Goal: Transaction & Acquisition: Purchase product/service

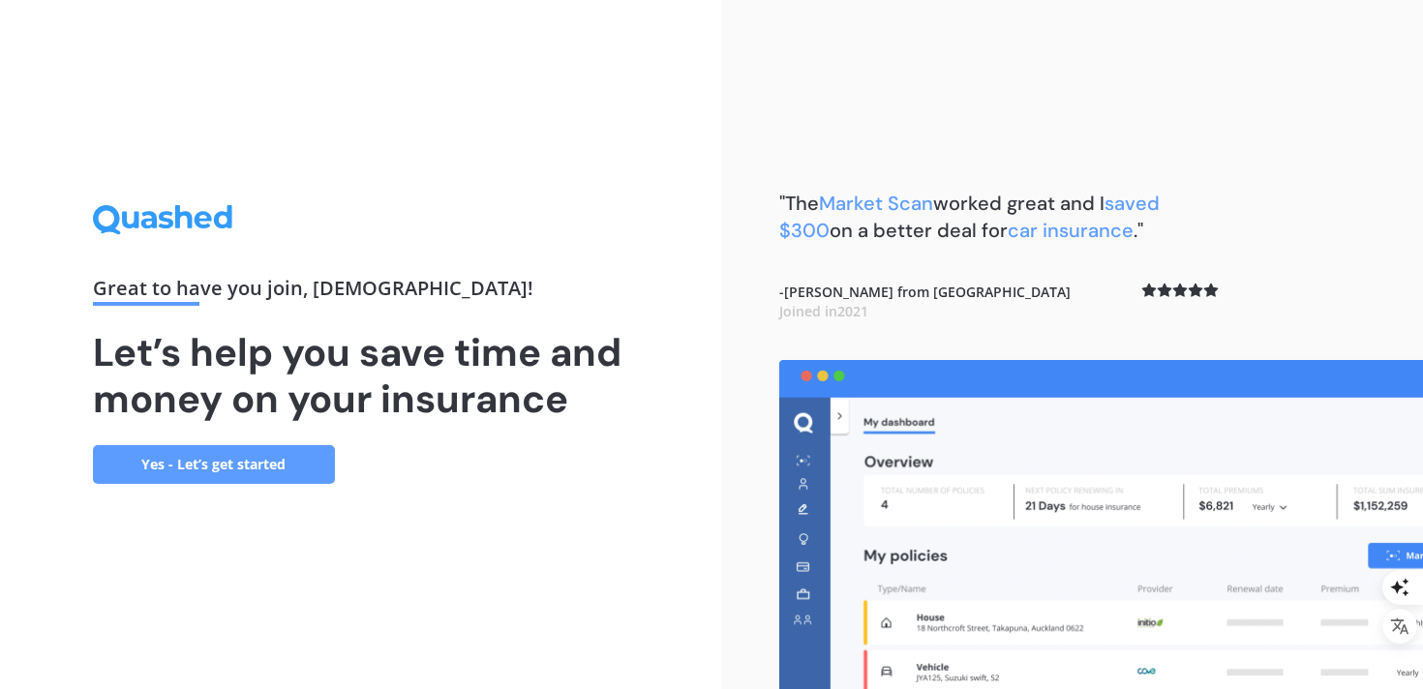
click at [276, 474] on link "Yes - Let’s get started" at bounding box center [214, 464] width 242 height 39
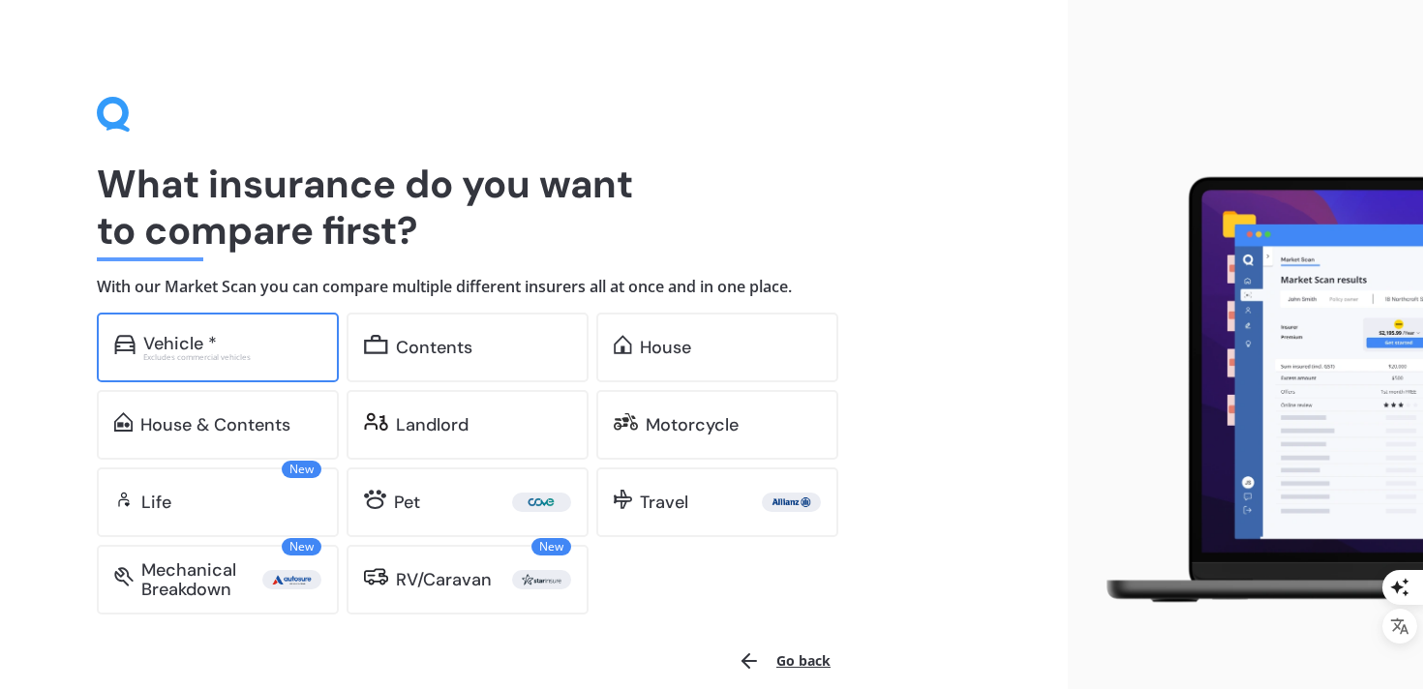
click at [256, 360] on div "Excludes commercial vehicles" at bounding box center [232, 357] width 178 height 8
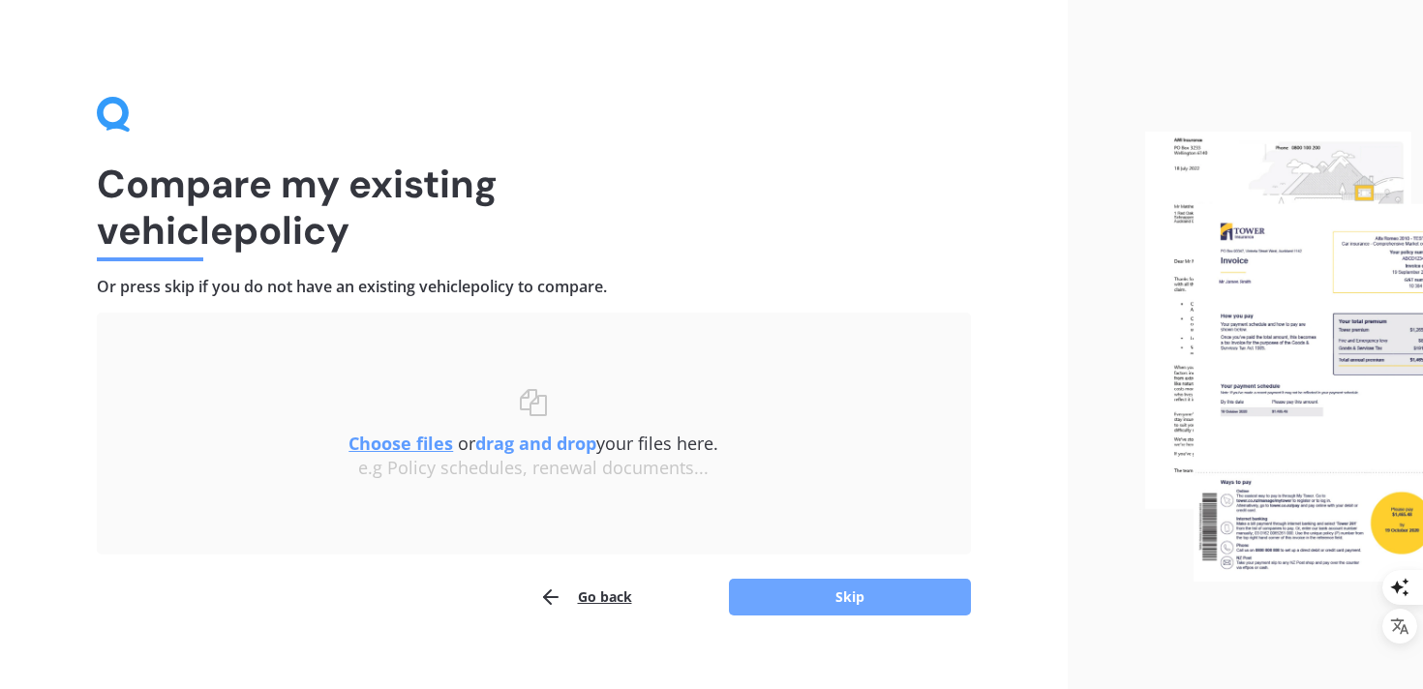
click at [828, 608] on button "Skip" at bounding box center [850, 597] width 242 height 37
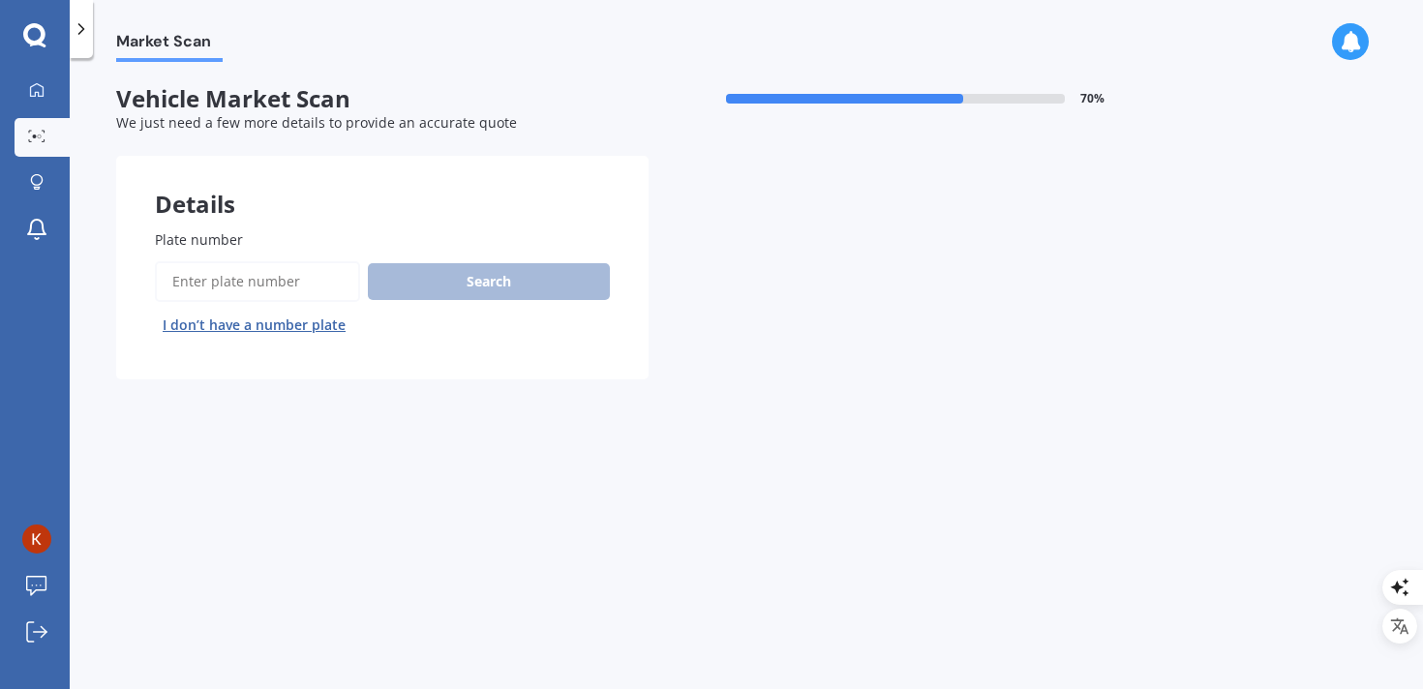
click at [271, 263] on input "Plate number" at bounding box center [257, 281] width 205 height 41
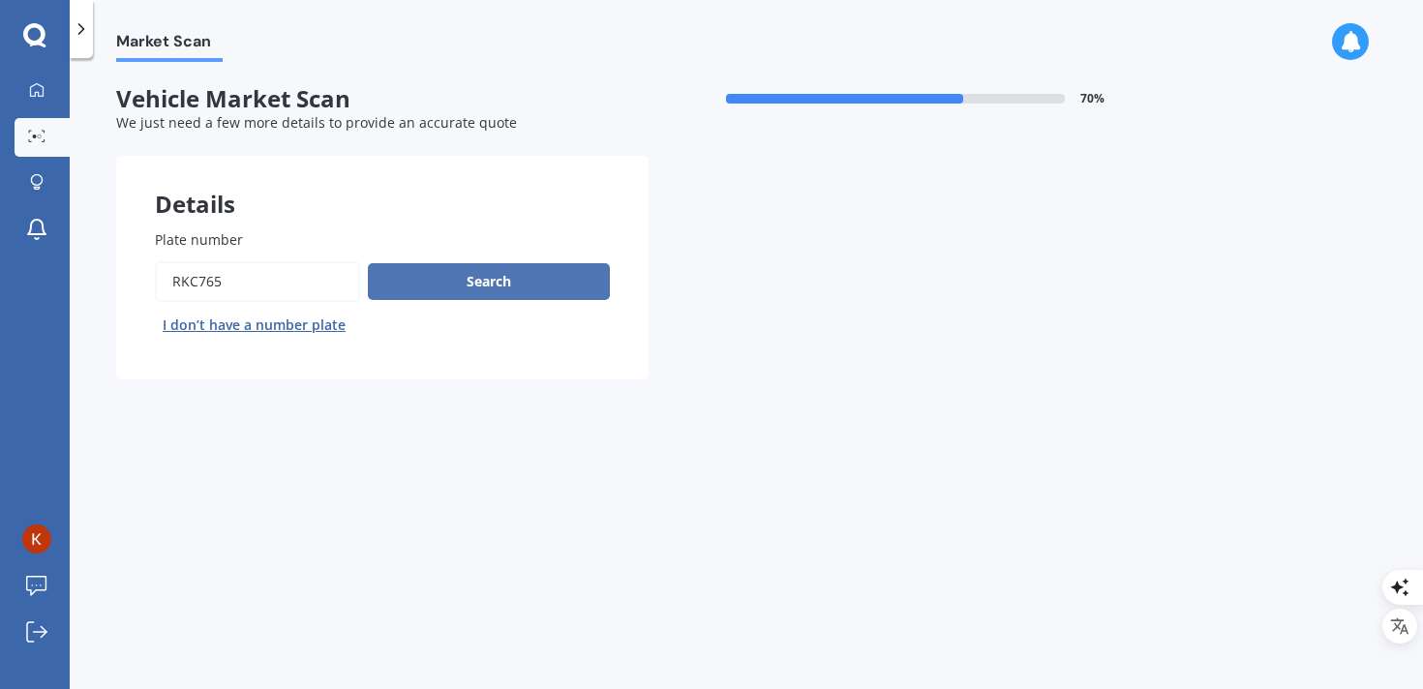
type input "RKC765"
click at [466, 278] on button "Search" at bounding box center [489, 281] width 242 height 37
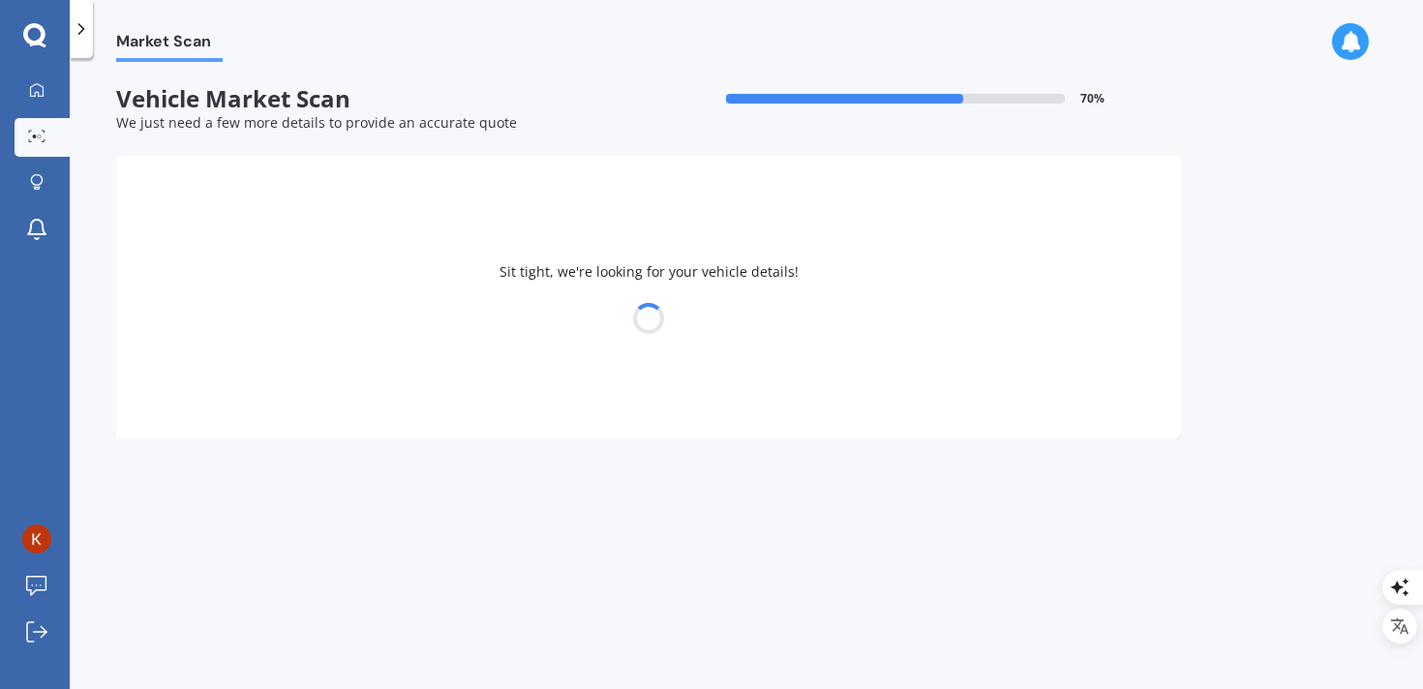
select select "TOYOTA"
select select "PRIUS"
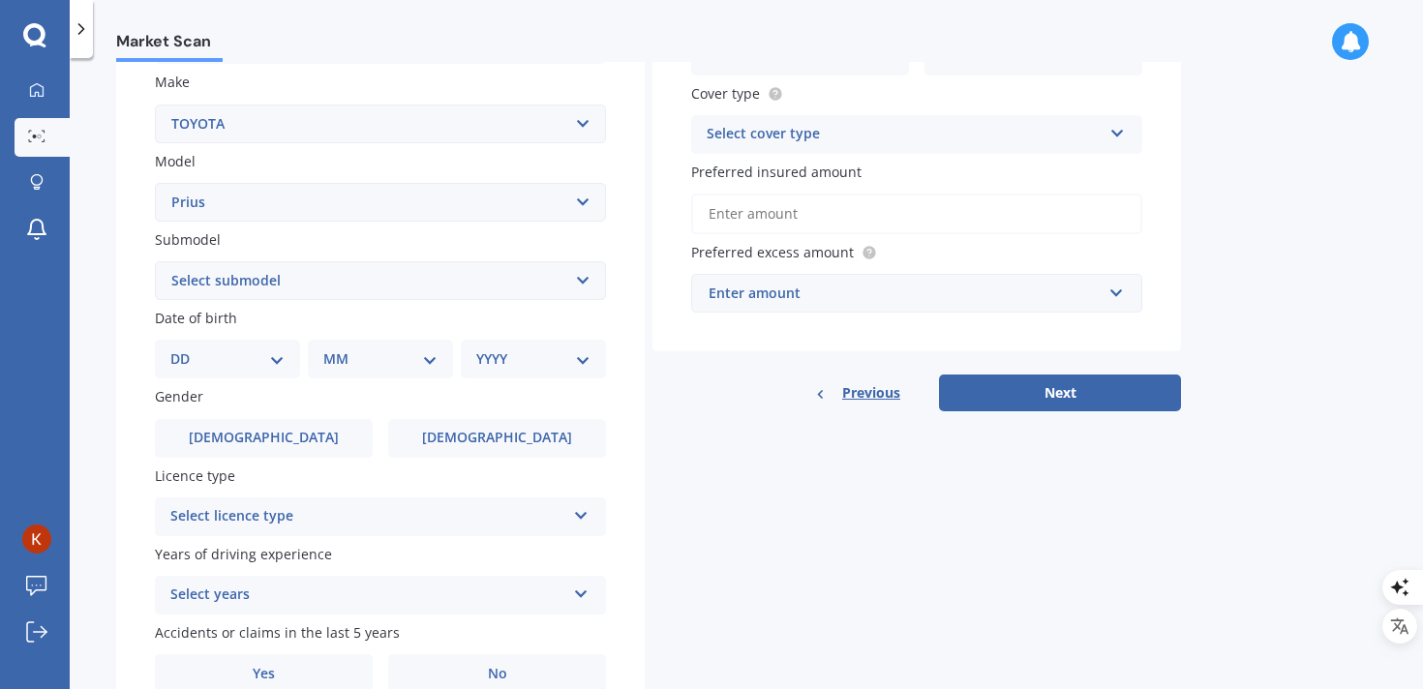
scroll to position [359, 0]
click at [491, 282] on select "Select submodel (All other) Hybrid" at bounding box center [380, 278] width 451 height 39
select select "HYBRID"
click at [155, 261] on select "Select submodel (All other) Hybrid" at bounding box center [380, 278] width 451 height 39
click at [255, 360] on select "DD 01 02 03 04 05 06 07 08 09 10 11 12 13 14 15 16 17 18 19 20 21 22 23 24 25 2…" at bounding box center [227, 357] width 114 height 21
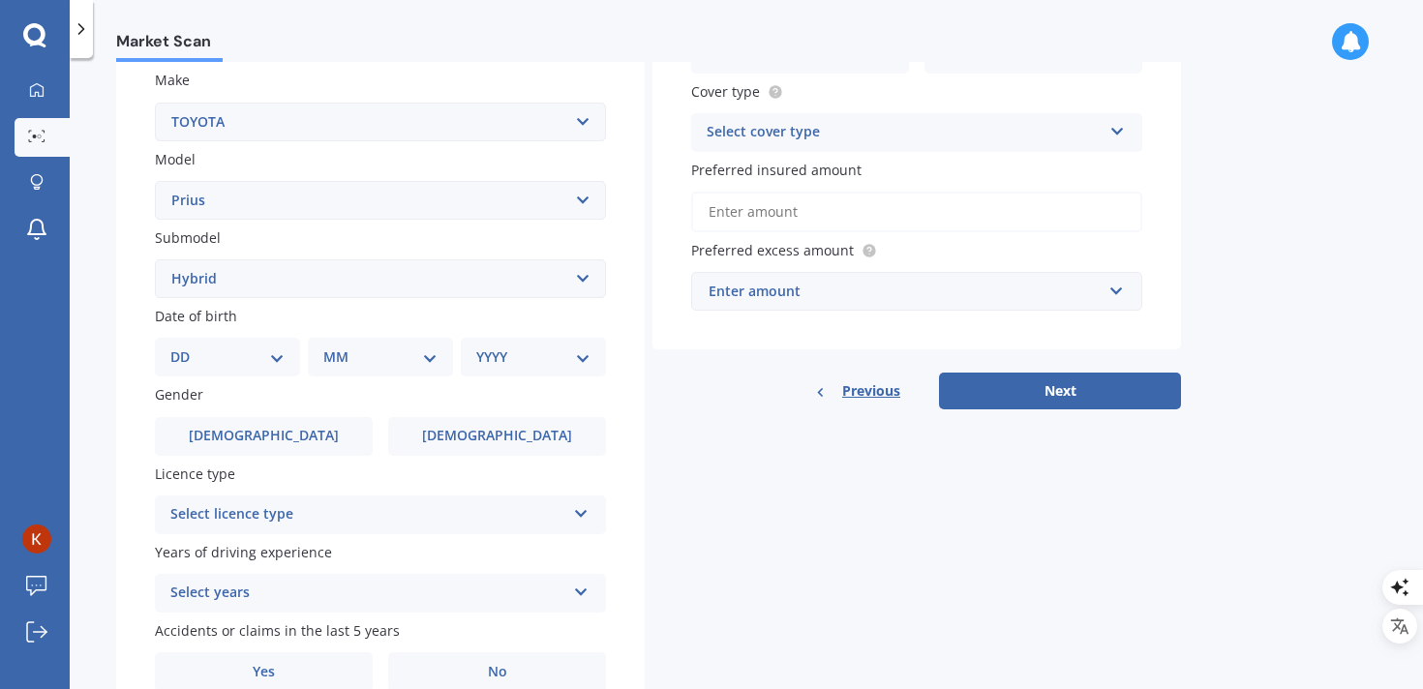
select select "02"
click at [186, 349] on select "DD 01 02 03 04 05 06 07 08 09 10 11 12 13 14 15 16 17 18 19 20 21 22 23 24 25 2…" at bounding box center [227, 357] width 114 height 21
click at [334, 375] on div "MM 01 02 03 04 05 06 07 08 09 10 11 12" at bounding box center [380, 357] width 145 height 39
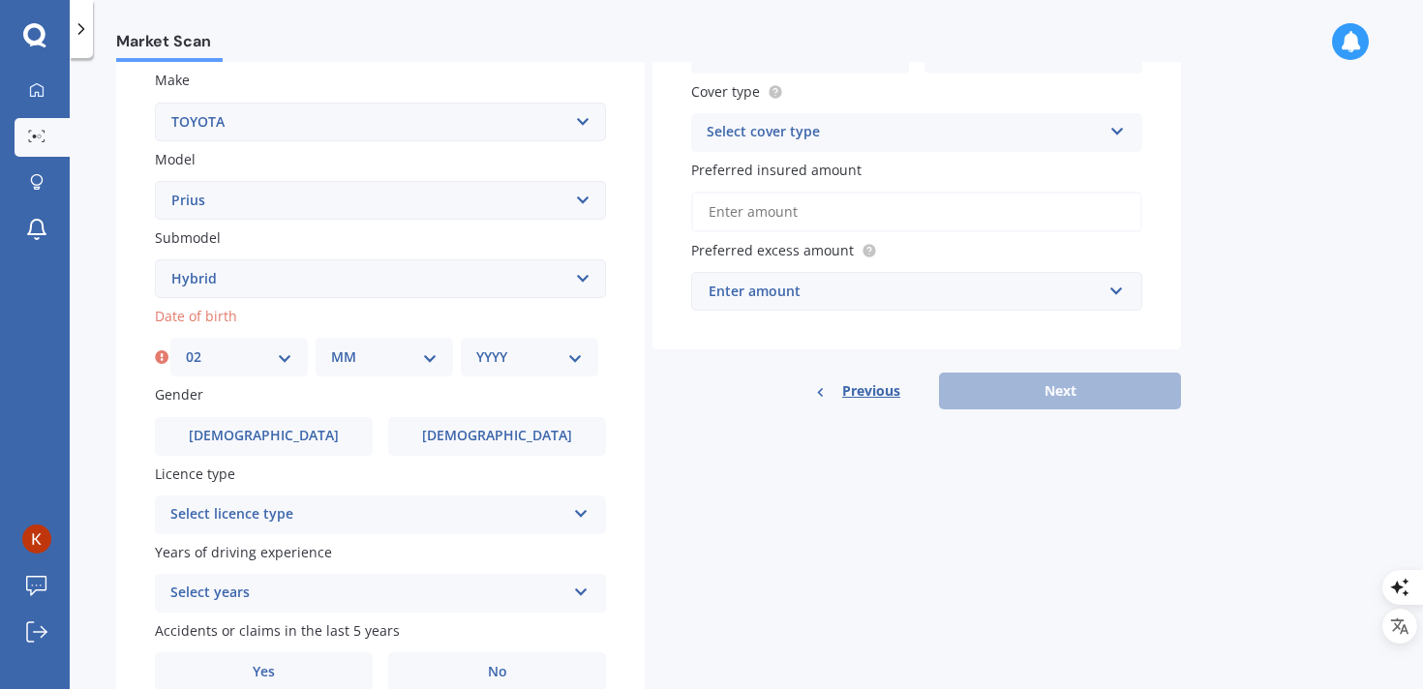
click at [355, 368] on select "MM 01 02 03 04 05 06 07 08 09 10 11 12" at bounding box center [384, 357] width 106 height 21
select select "08"
click at [331, 349] on select "MM 01 02 03 04 05 06 07 08 09 10 11 12" at bounding box center [384, 357] width 106 height 21
click at [519, 368] on select "YYYY 2025 2024 2023 2022 2021 2020 2019 2018 2017 2016 2015 2014 2013 2012 2011…" at bounding box center [529, 357] width 106 height 21
select select "1986"
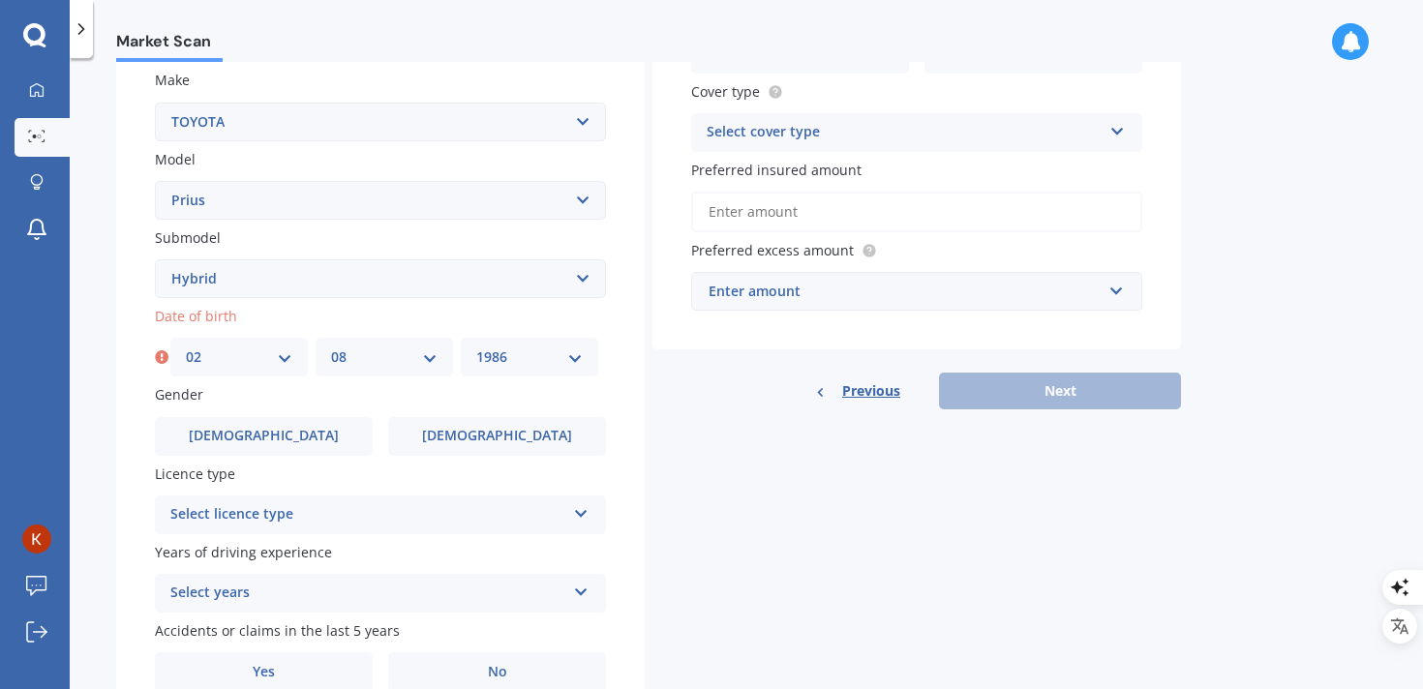
click at [476, 349] on select "YYYY 2025 2024 2023 2022 2021 2020 2019 2018 2017 2016 2015 2014 2013 2012 2011…" at bounding box center [529, 357] width 106 height 21
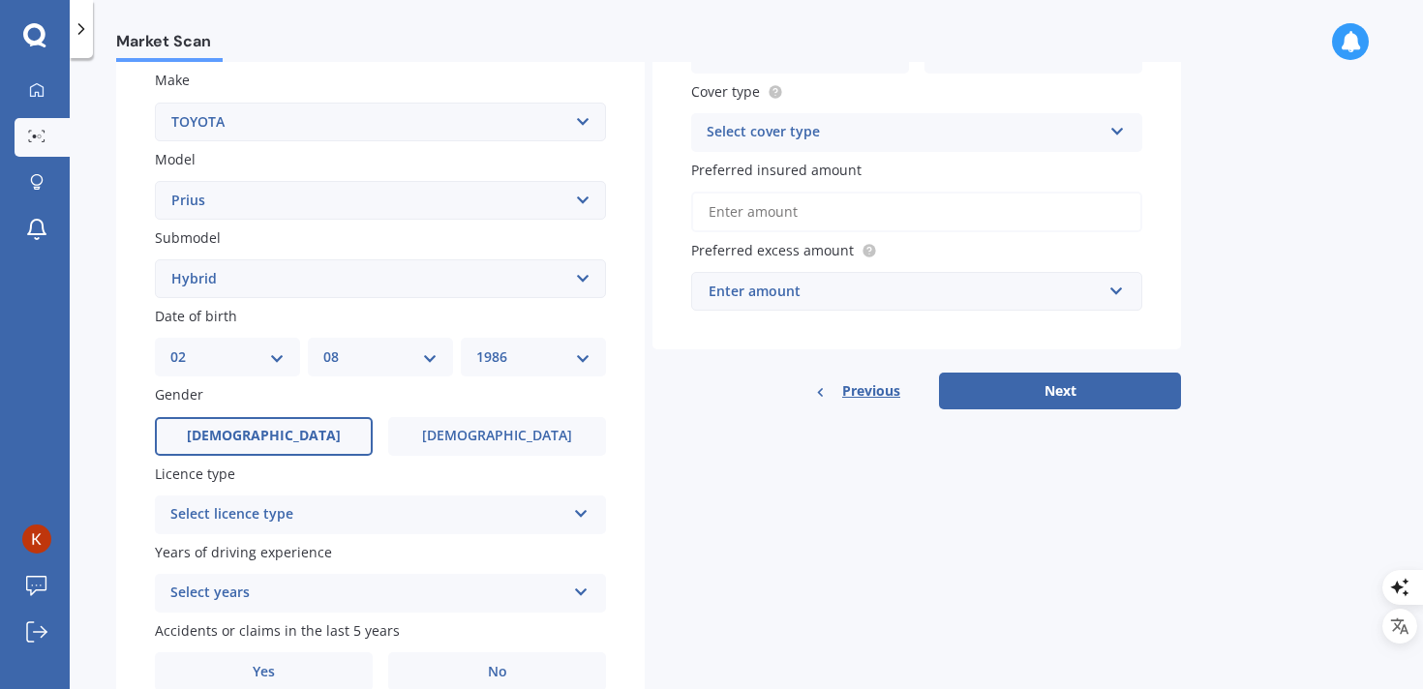
click at [259, 434] on span "[DEMOGRAPHIC_DATA]" at bounding box center [264, 436] width 154 height 16
click at [0, 0] on input "[DEMOGRAPHIC_DATA]" at bounding box center [0, 0] width 0 height 0
click at [304, 527] on div "Select licence type" at bounding box center [367, 514] width 395 height 23
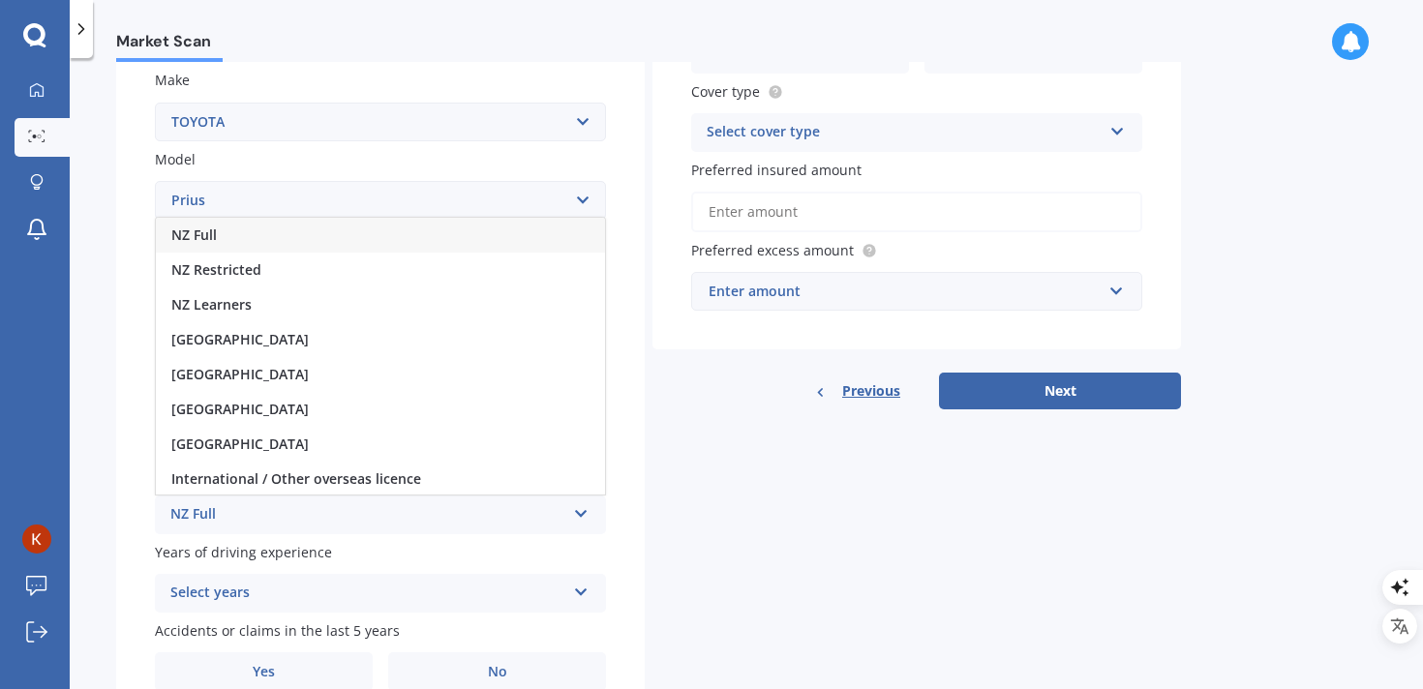
click at [292, 249] on div "NZ Full" at bounding box center [380, 235] width 449 height 35
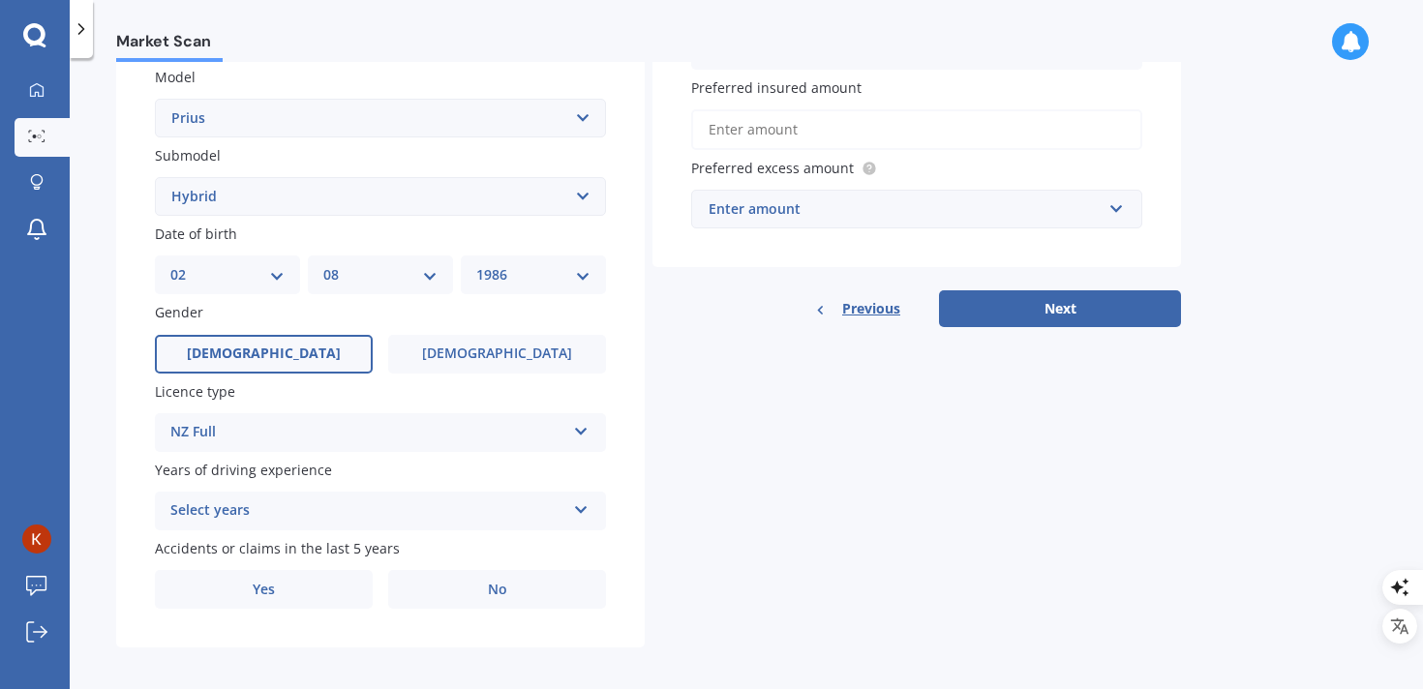
scroll to position [455, 0]
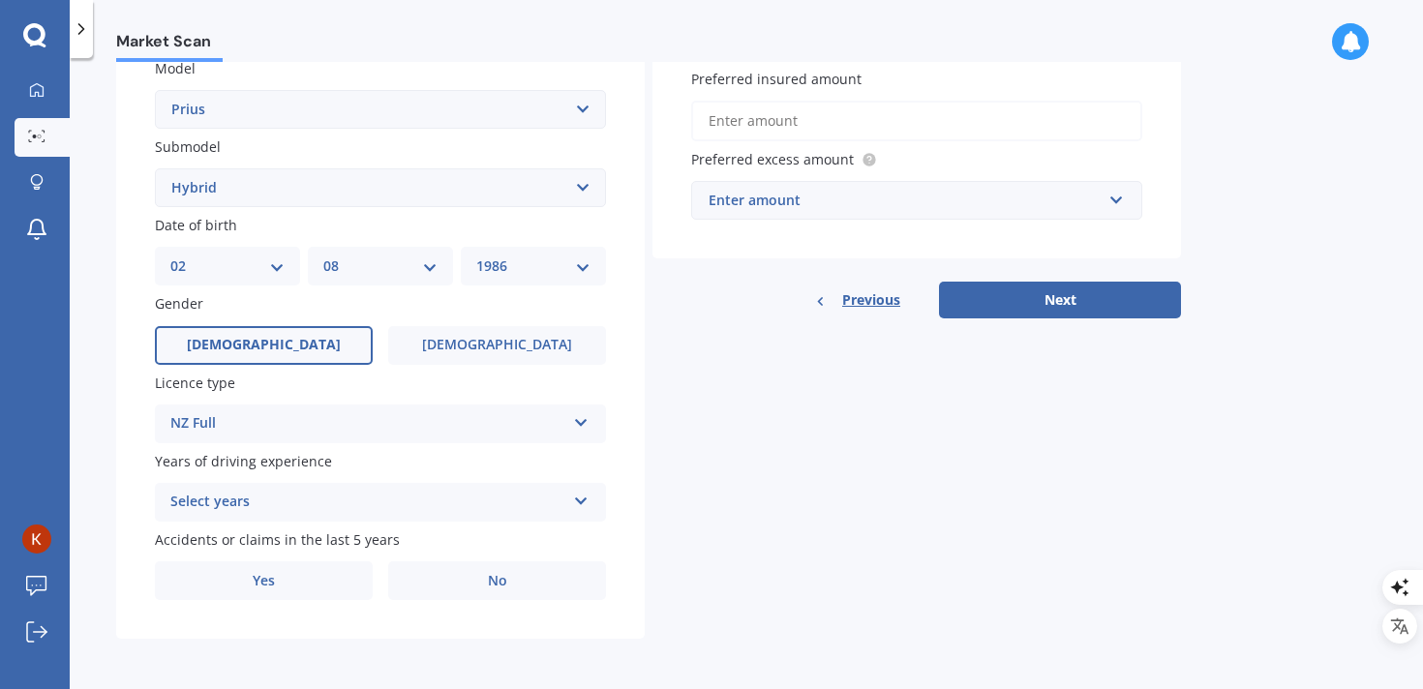
click at [317, 491] on div "Select years" at bounding box center [367, 502] width 395 height 23
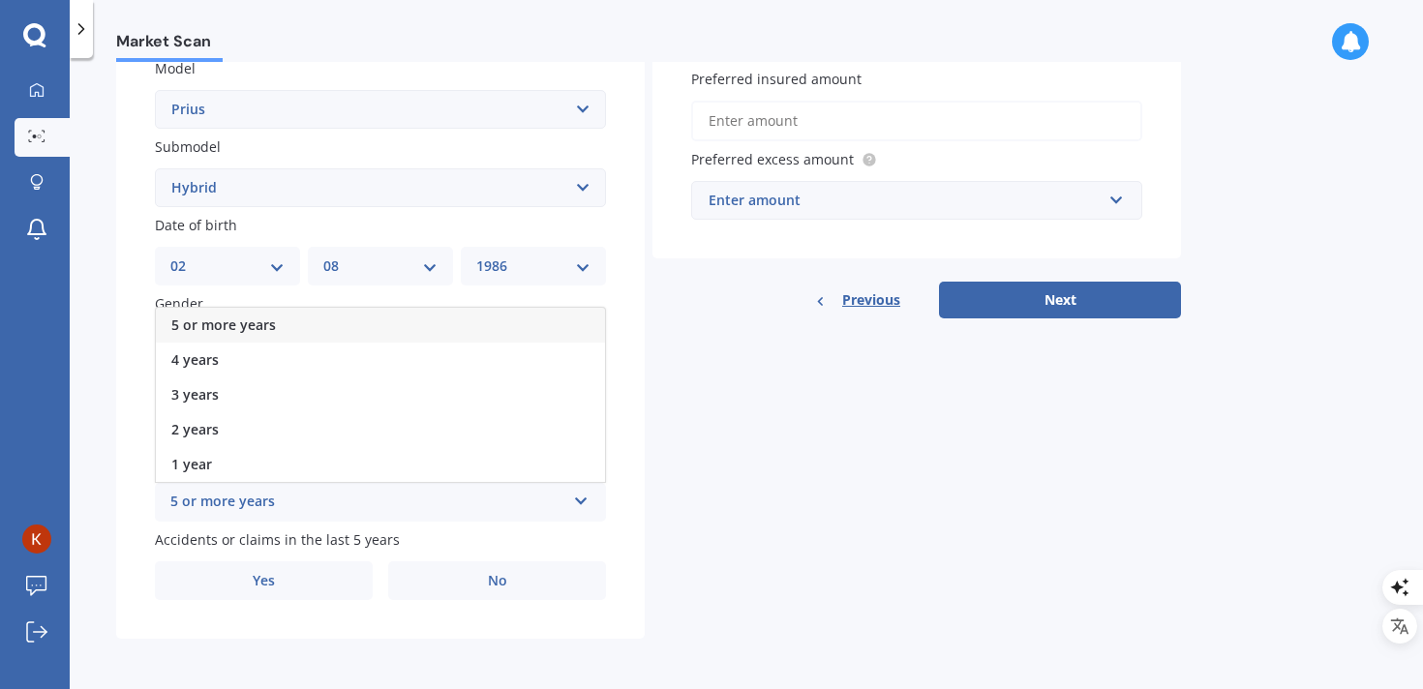
click at [308, 323] on div "5 or more years" at bounding box center [380, 325] width 449 height 35
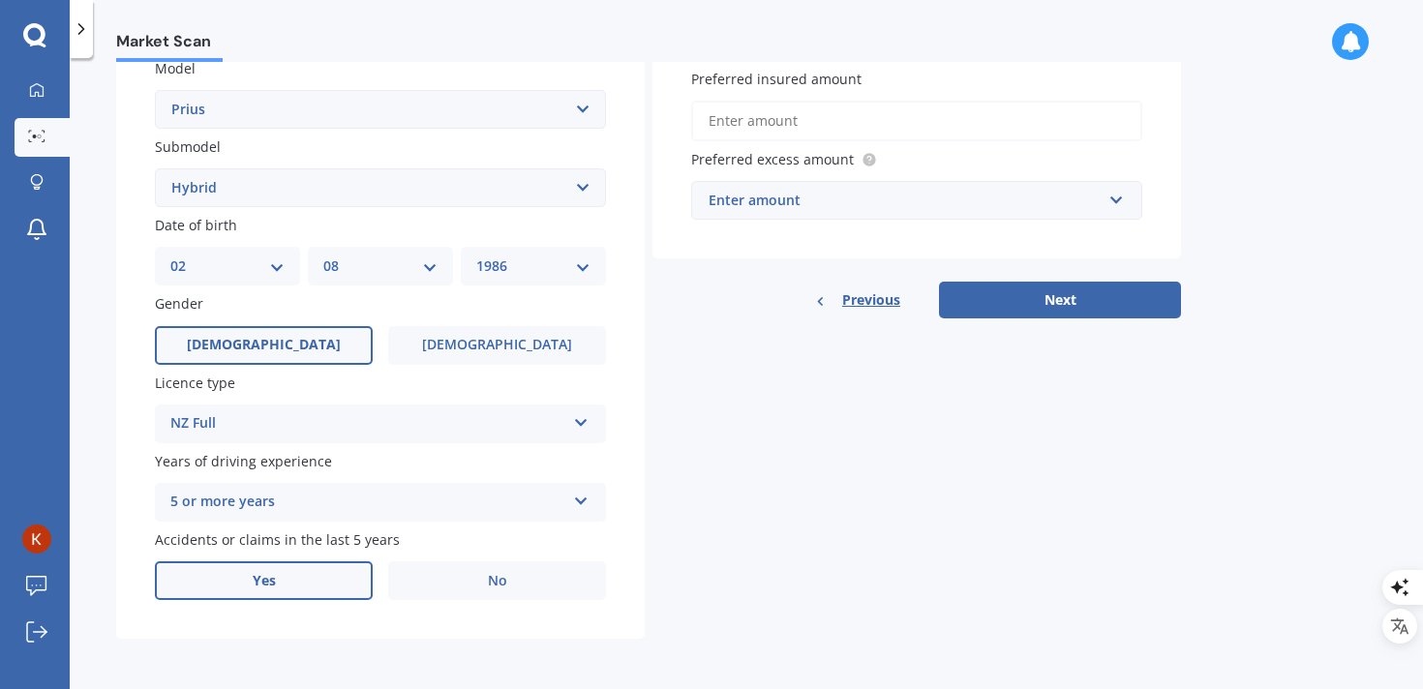
click at [319, 580] on label "Yes" at bounding box center [264, 581] width 218 height 39
click at [0, 0] on input "Yes" at bounding box center [0, 0] width 0 height 0
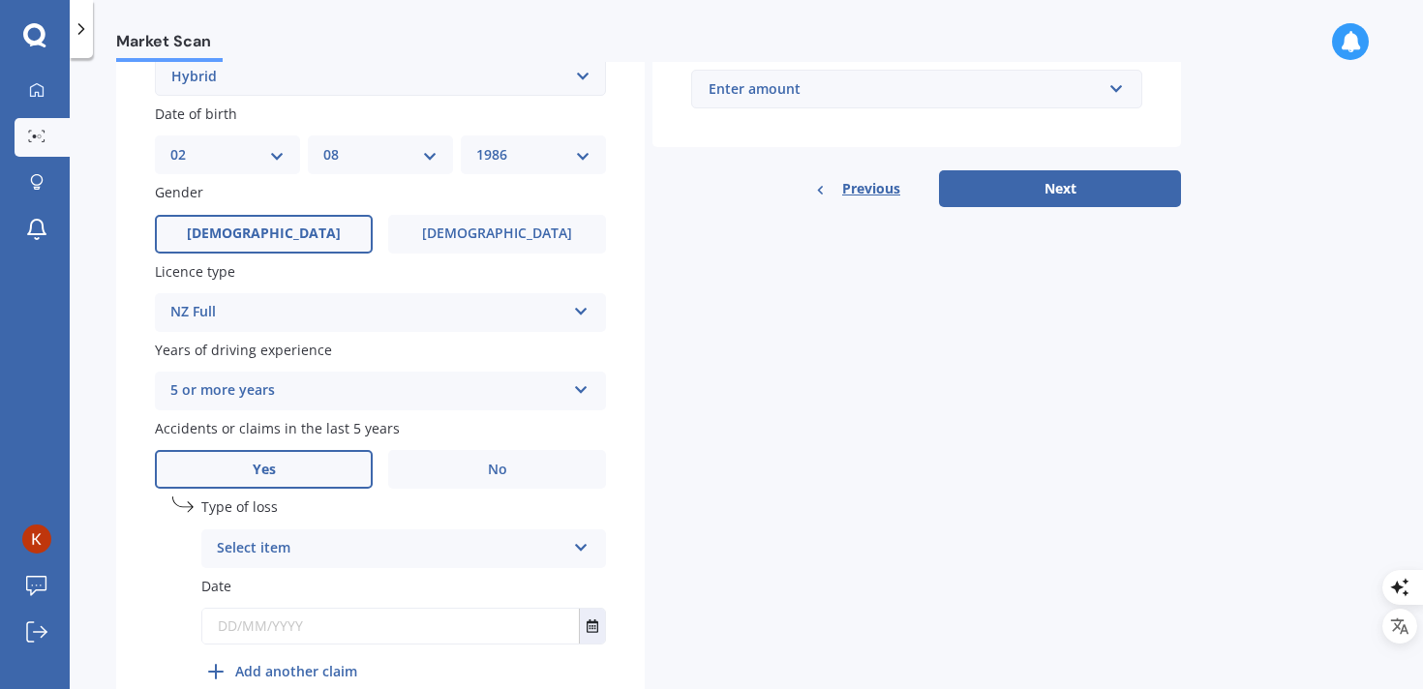
scroll to position [606, 0]
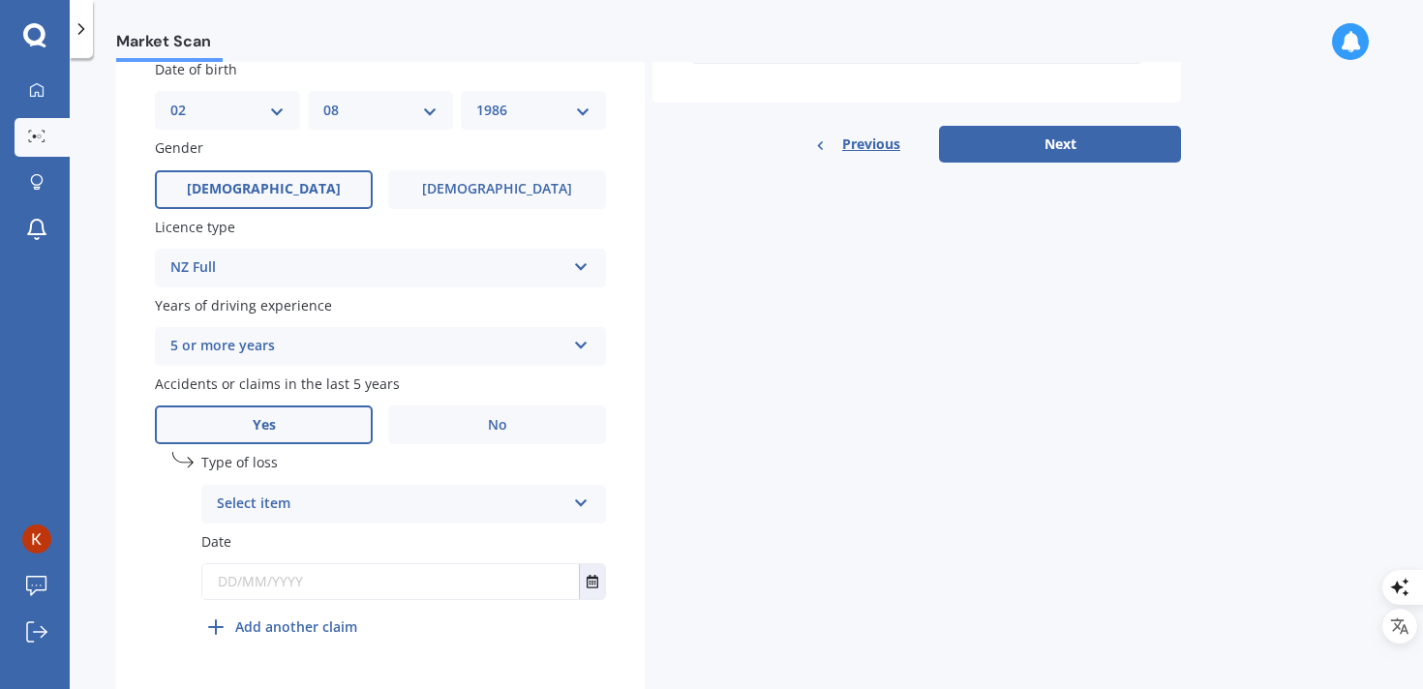
click at [377, 516] on div "Select item" at bounding box center [391, 504] width 349 height 23
click at [325, 547] on div "At fault accident" at bounding box center [403, 542] width 403 height 35
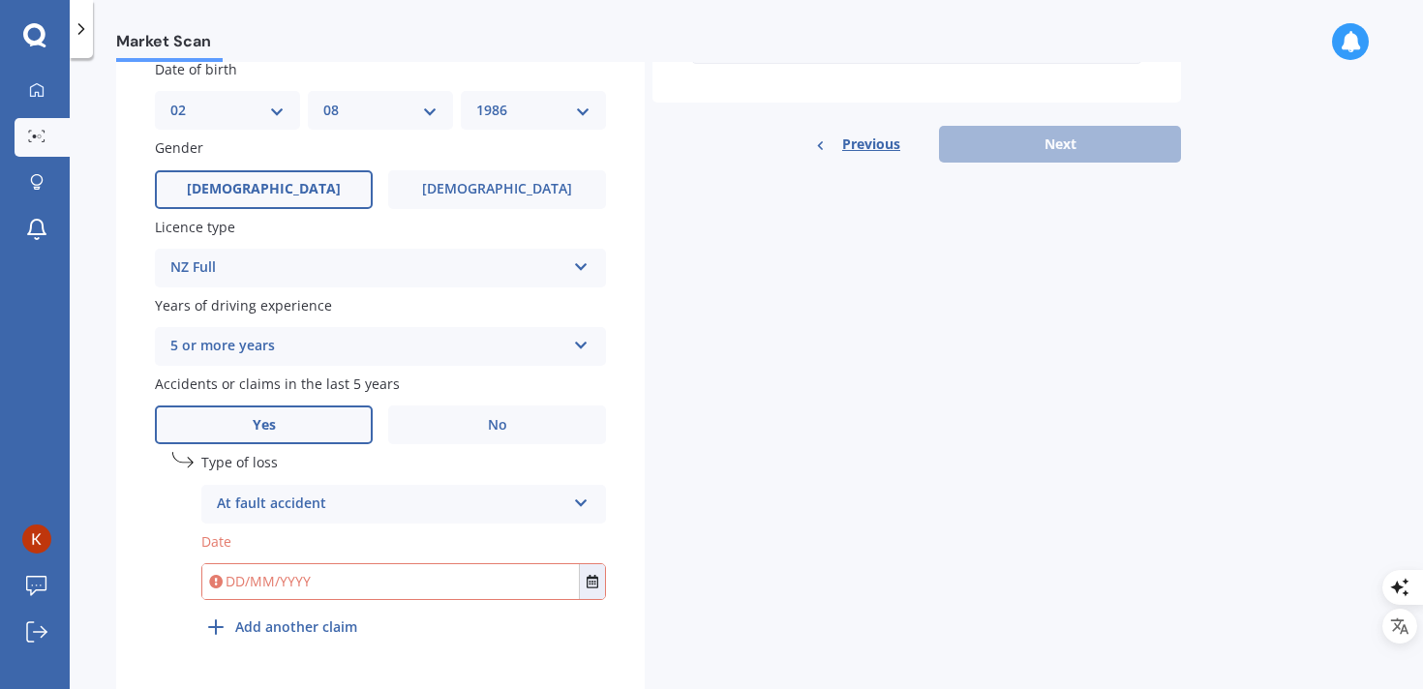
click at [337, 586] on input "text" at bounding box center [390, 581] width 377 height 35
click at [587, 589] on icon "Select date" at bounding box center [593, 582] width 12 height 14
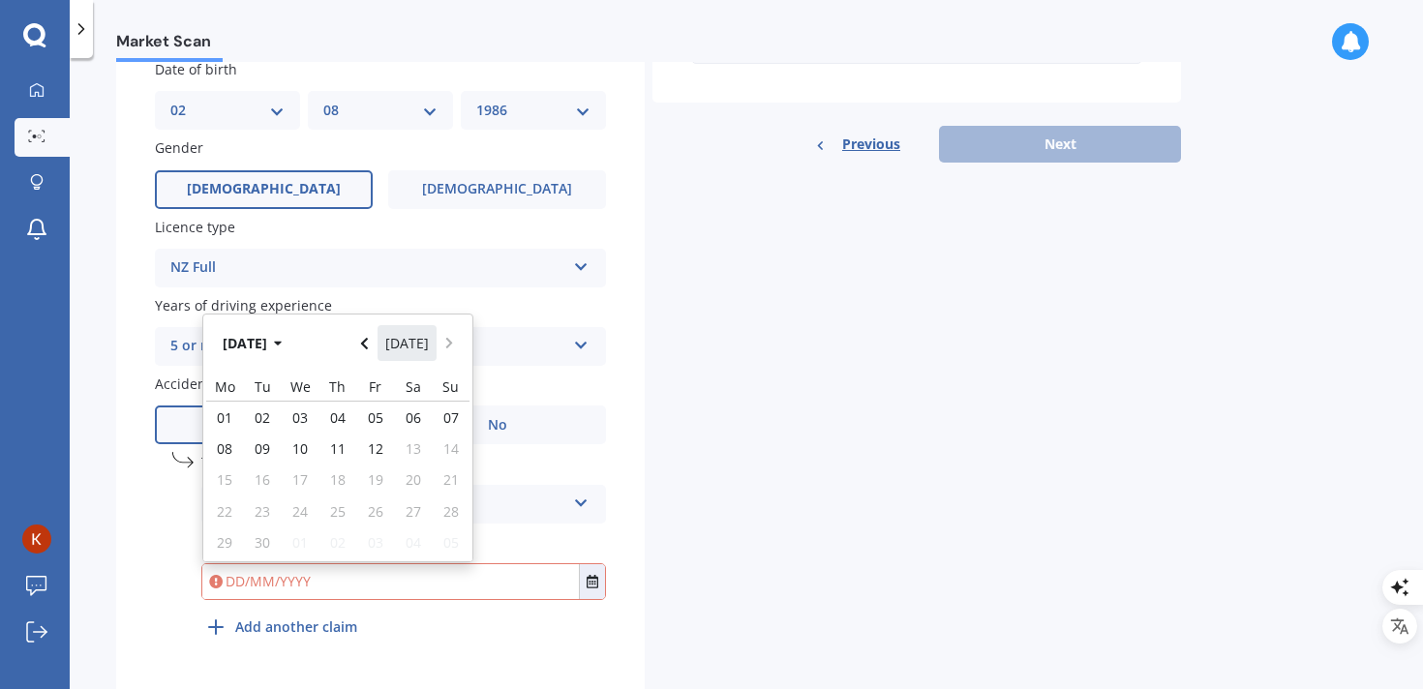
click at [382, 342] on button "[DATE]" at bounding box center [408, 342] width 60 height 35
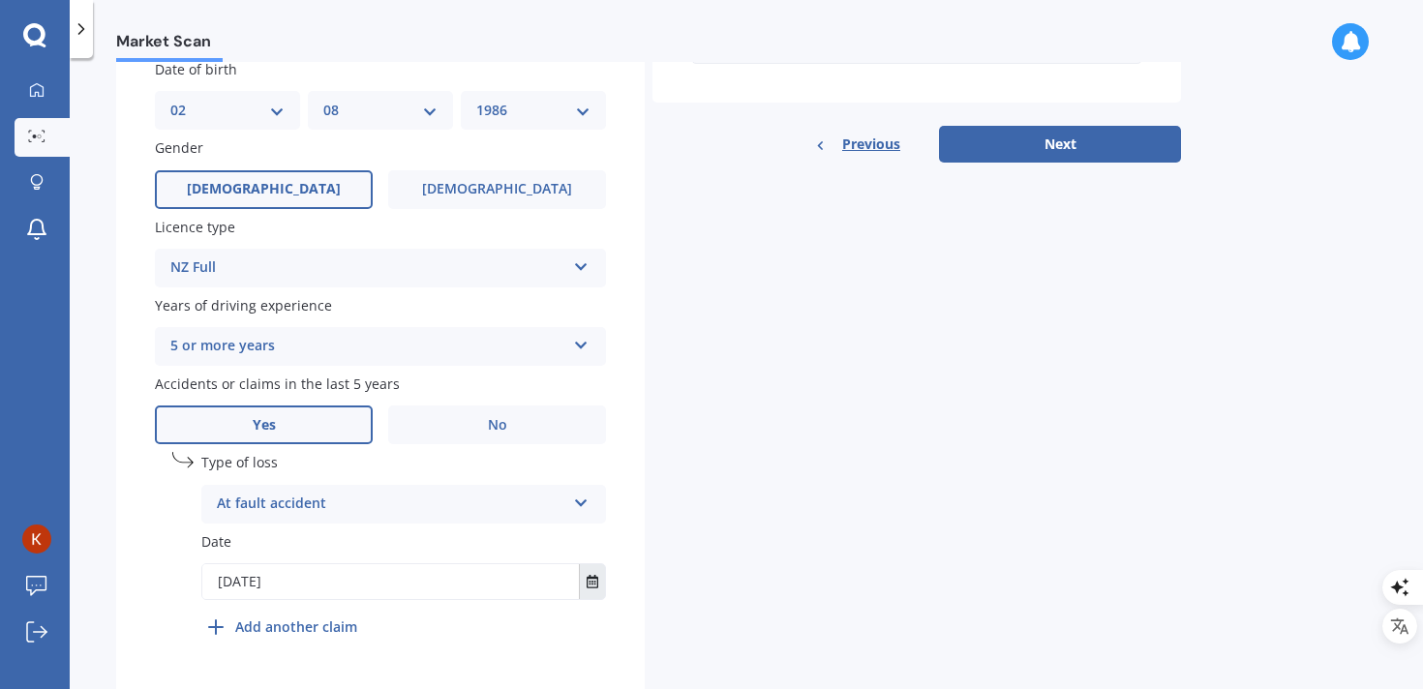
click at [593, 599] on button "Select date" at bounding box center [592, 581] width 26 height 35
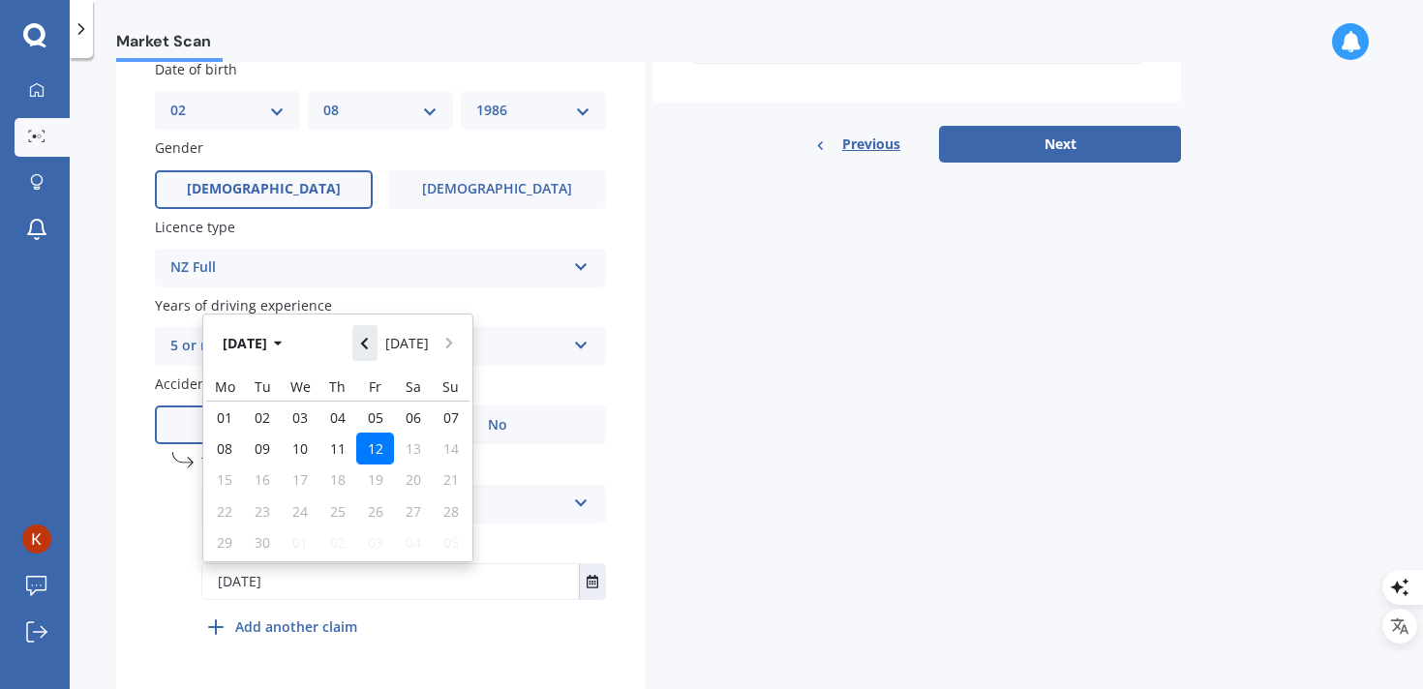
click at [378, 349] on button "Navigate back" at bounding box center [364, 342] width 25 height 35
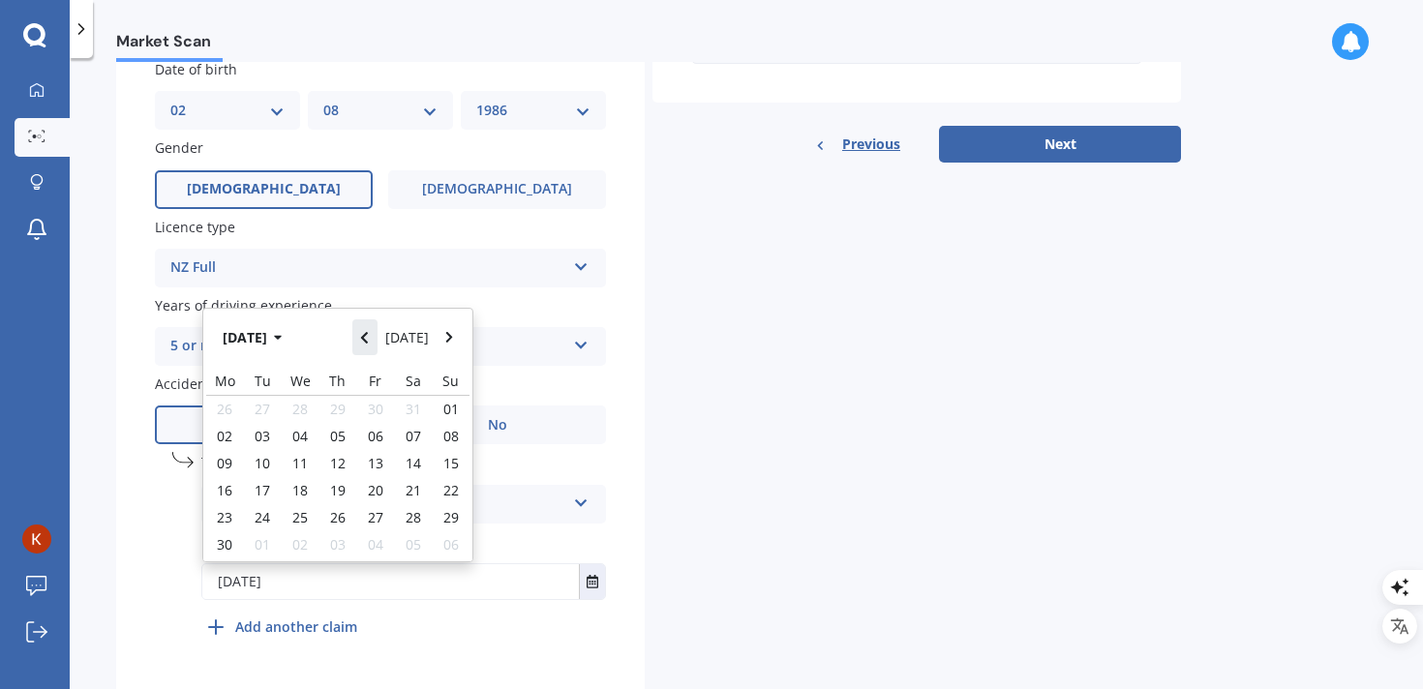
click at [378, 349] on button "Navigate back" at bounding box center [364, 336] width 25 height 35
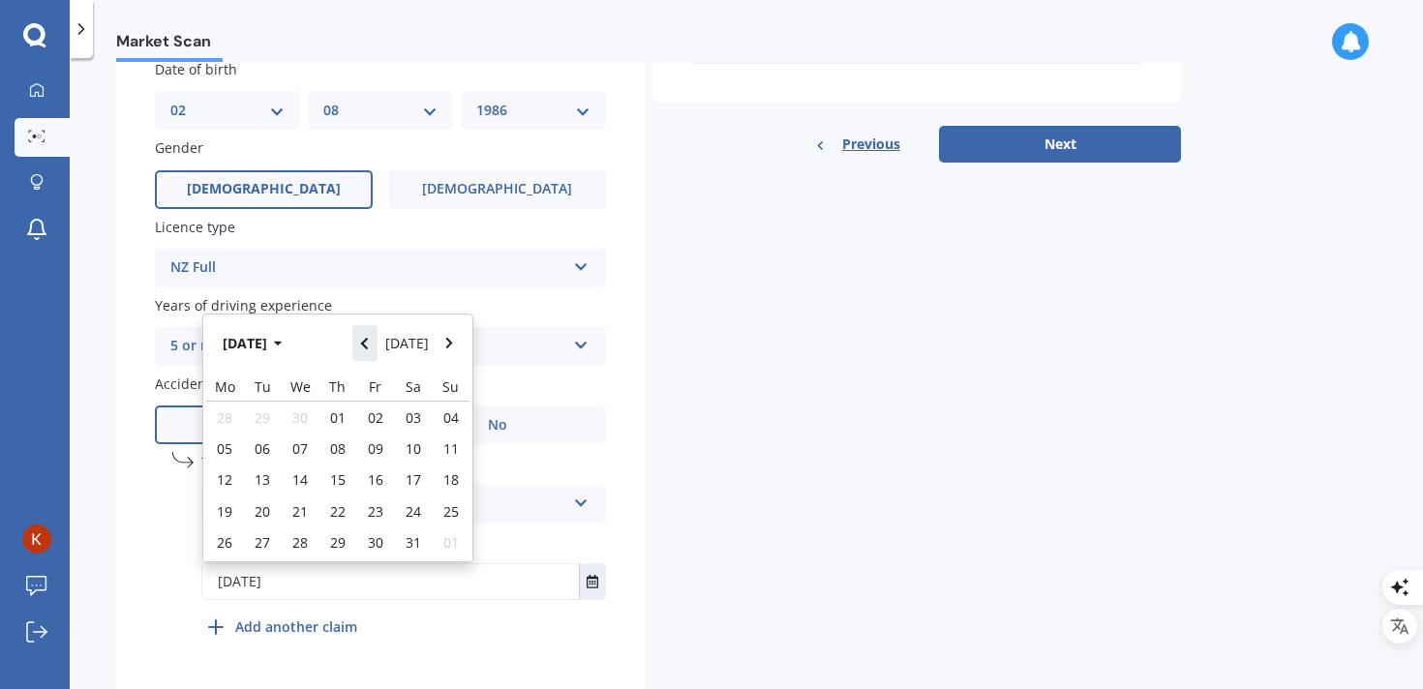
click at [378, 349] on button "Navigate back" at bounding box center [364, 342] width 25 height 35
click at [296, 480] on span "16" at bounding box center [299, 480] width 15 height 18
type input "[DATE]"
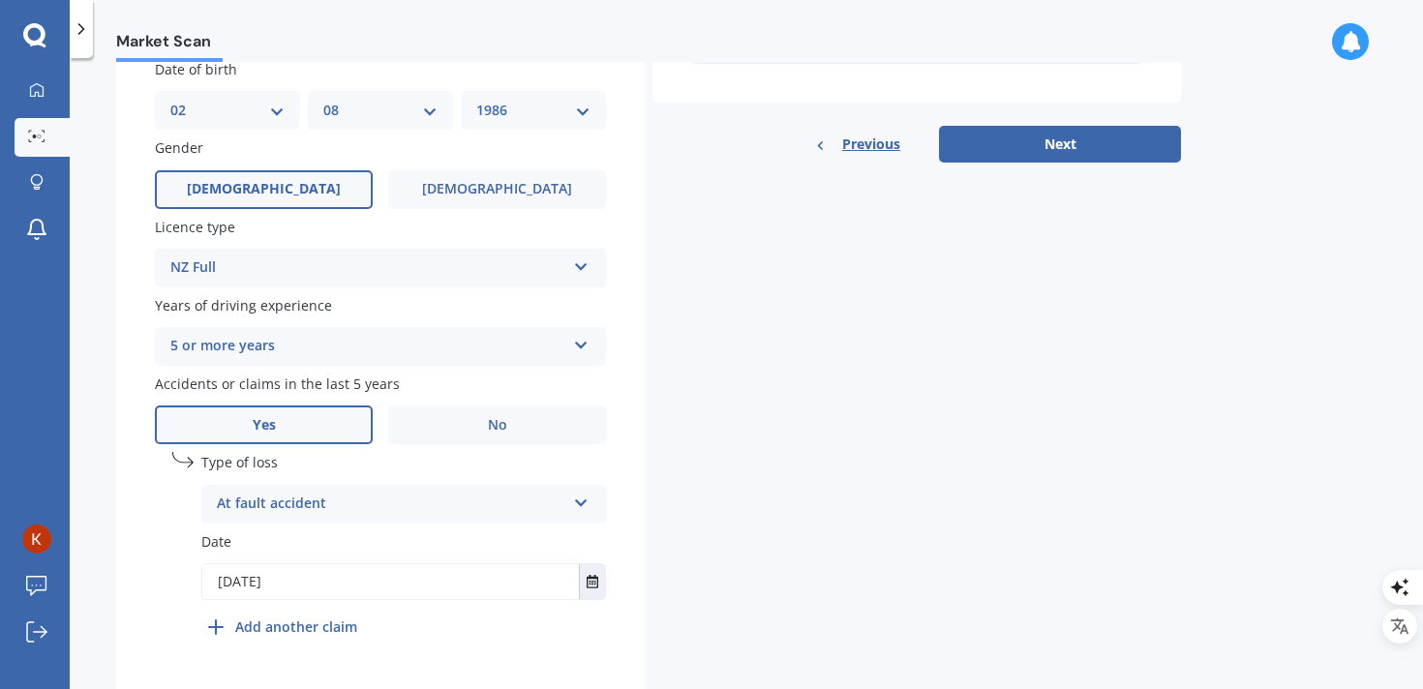
scroll to position [666, 0]
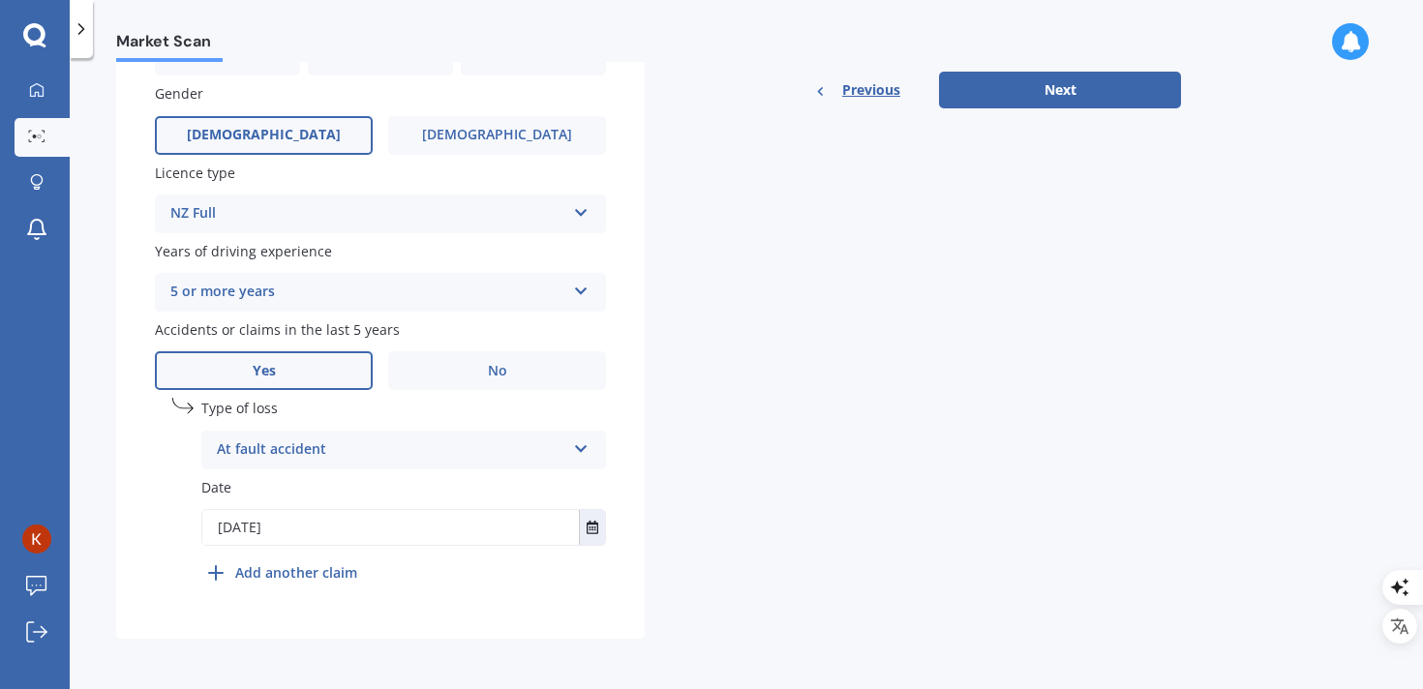
click at [269, 582] on b "Add another claim" at bounding box center [296, 572] width 122 height 20
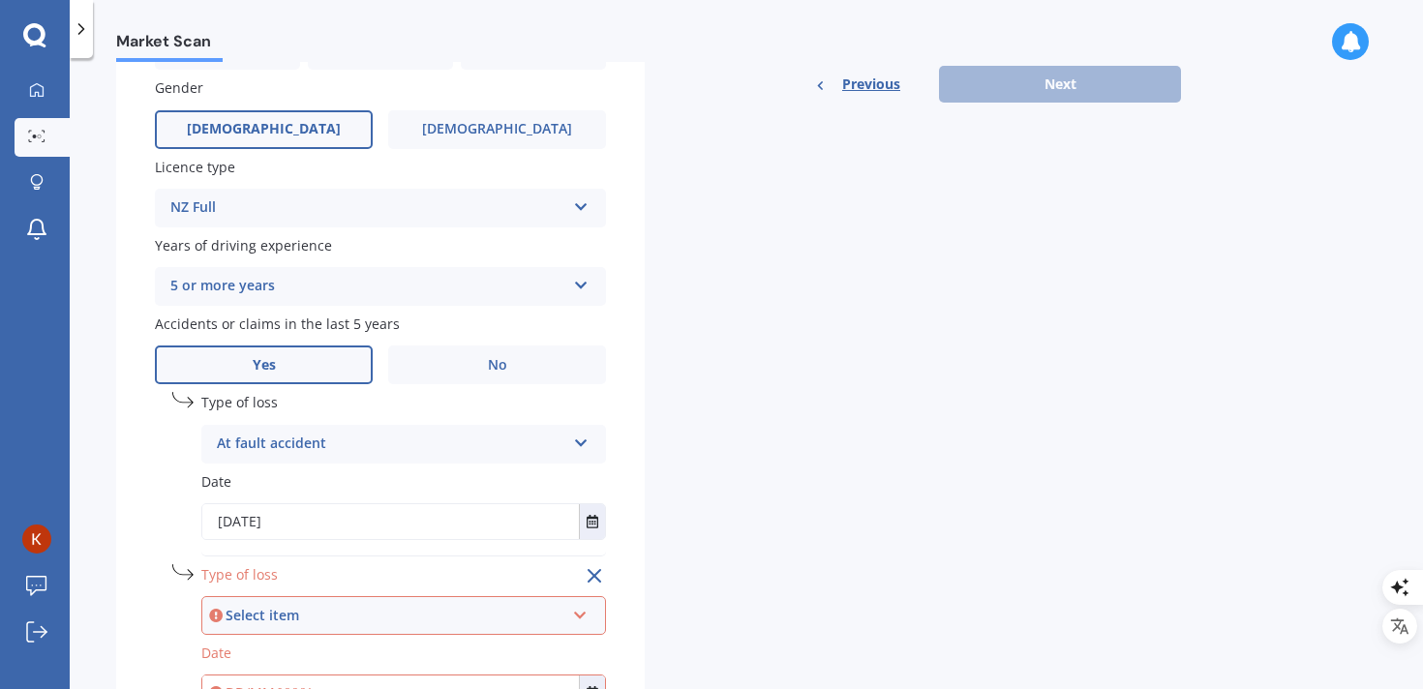
scroll to position [838, 0]
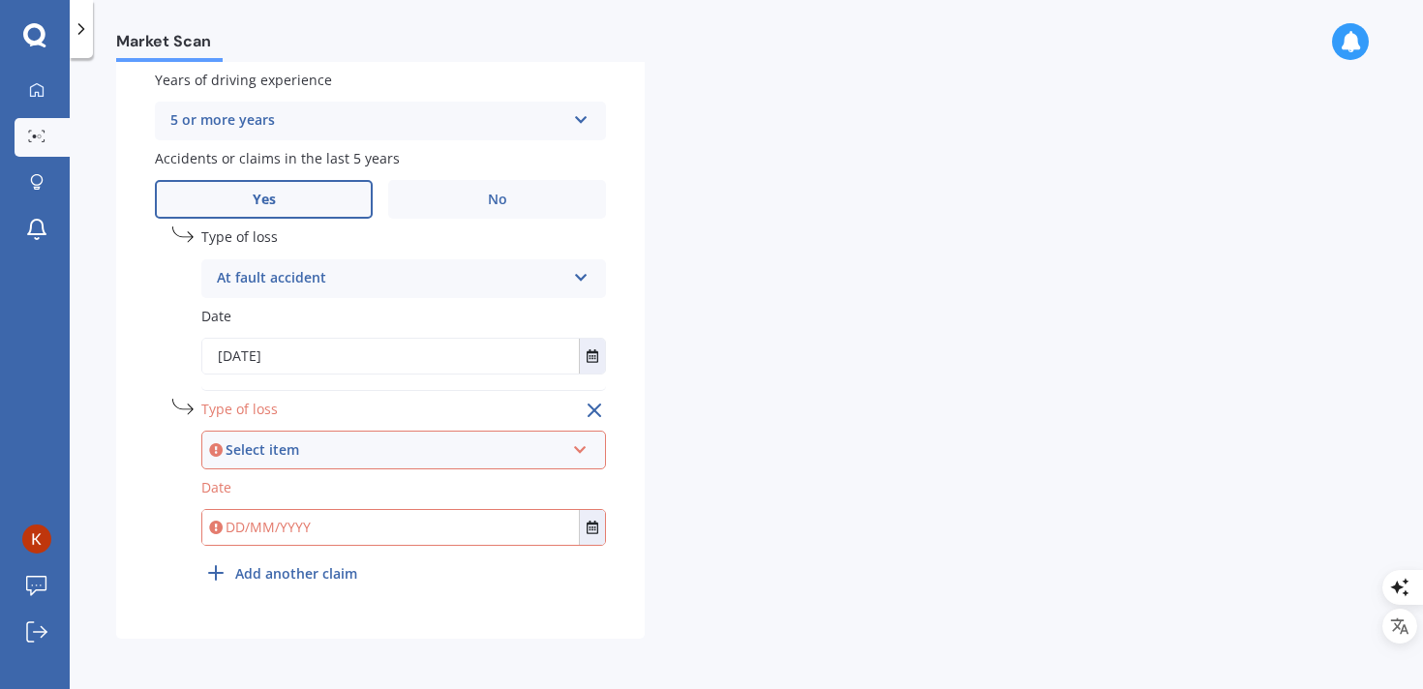
click at [583, 434] on div "Select item At fault accident Not at fault accident" at bounding box center [403, 450] width 405 height 39
click at [319, 486] on span "At fault accident" at bounding box center [273, 486] width 109 height 18
click at [593, 515] on button "Select date" at bounding box center [592, 527] width 26 height 35
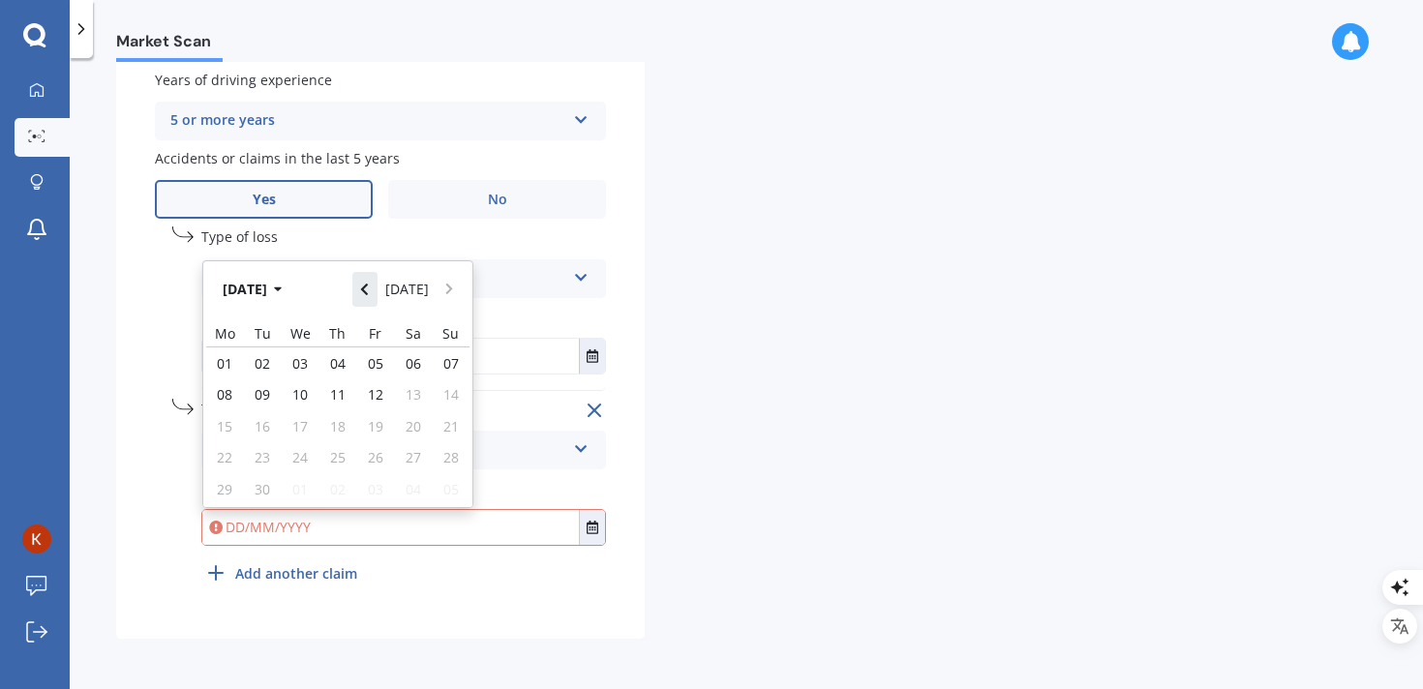
click at [366, 288] on icon "Navigate back" at bounding box center [364, 290] width 9 height 14
click at [366, 288] on icon "Navigate back" at bounding box center [364, 284] width 9 height 14
click at [366, 288] on icon "Navigate back" at bounding box center [364, 290] width 9 height 14
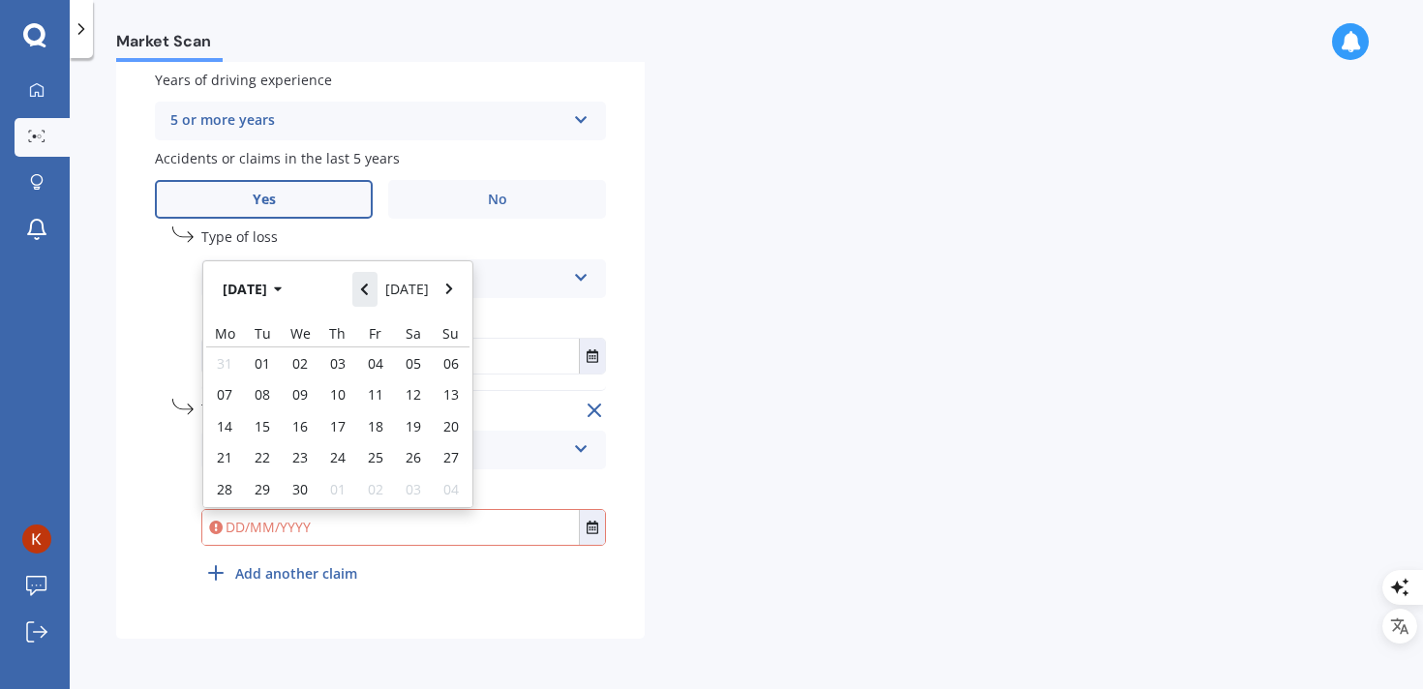
click at [366, 288] on icon "Navigate back" at bounding box center [364, 290] width 9 height 14
click at [366, 288] on icon "Navigate back" at bounding box center [364, 284] width 9 height 14
click at [366, 288] on icon "Navigate back" at bounding box center [364, 290] width 9 height 14
click at [366, 288] on icon "Navigate back" at bounding box center [364, 284] width 9 height 14
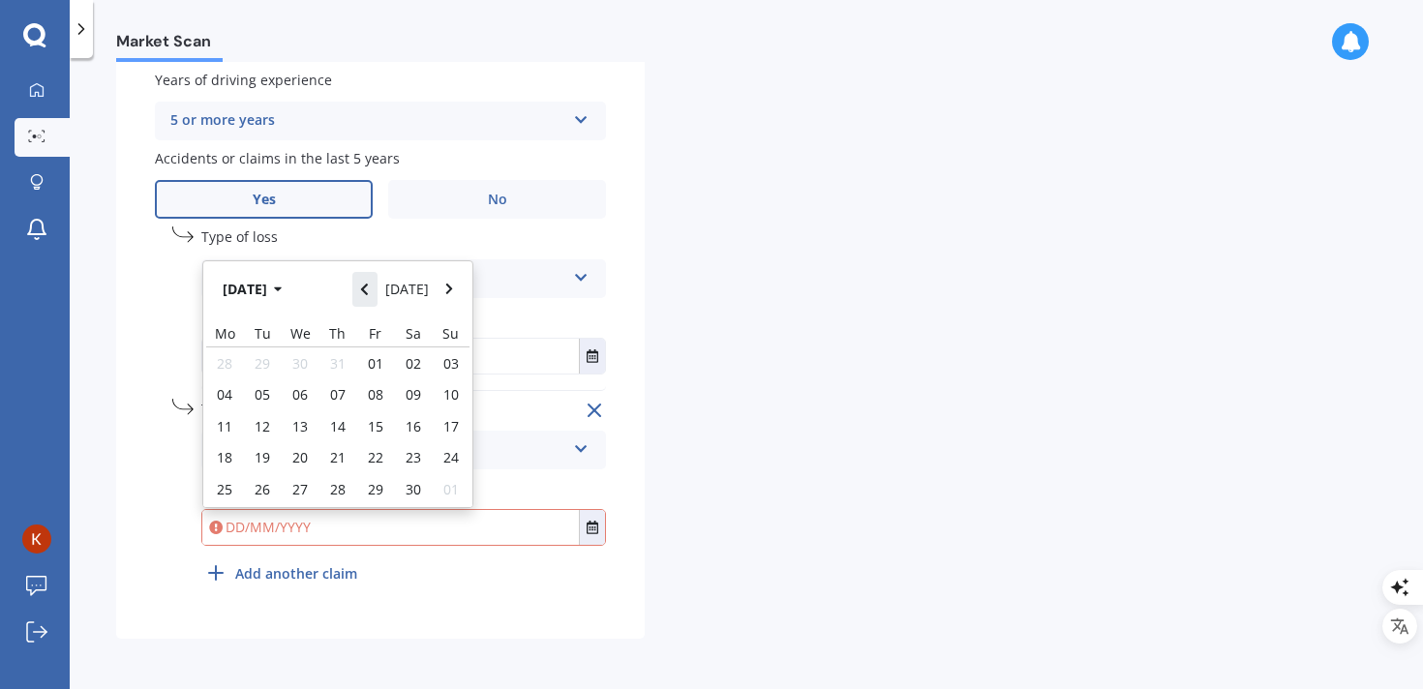
click at [366, 288] on icon "Navigate back" at bounding box center [364, 290] width 9 height 14
click at [388, 422] on div "18" at bounding box center [375, 425] width 38 height 31
type input "[DATE]"
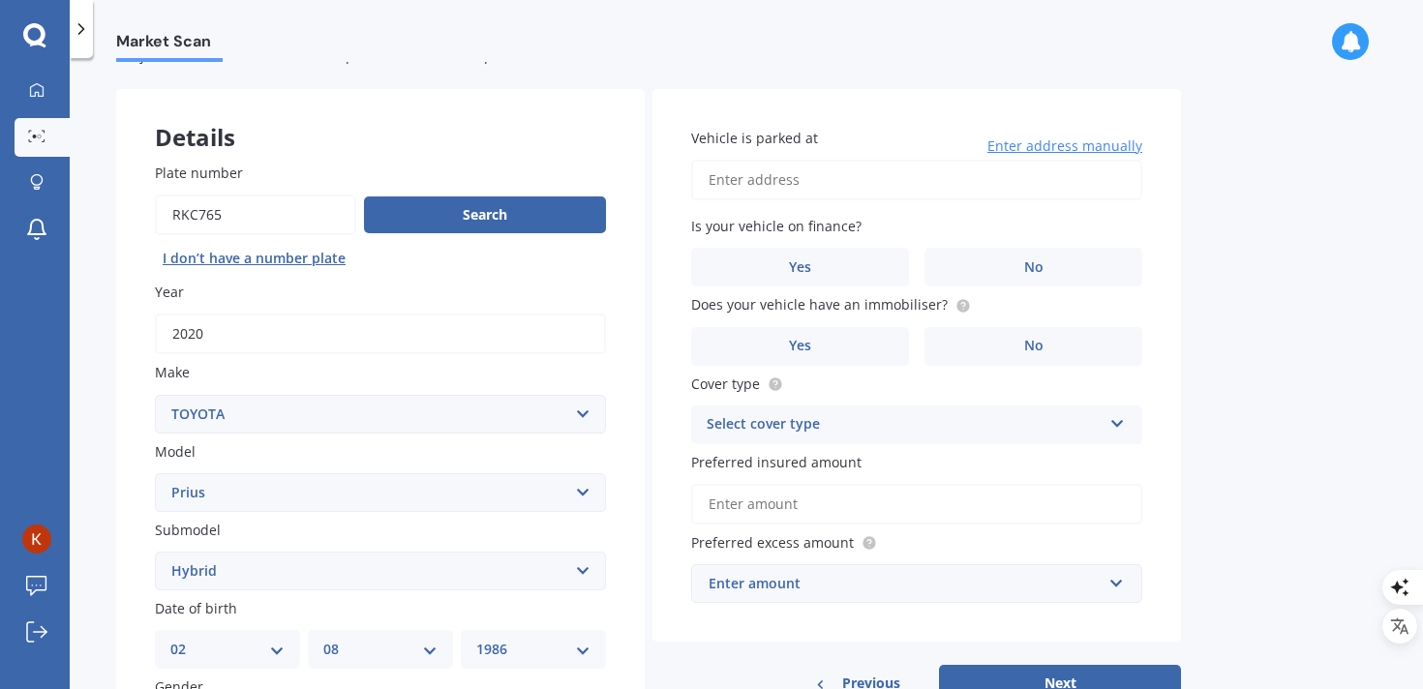
scroll to position [0, 0]
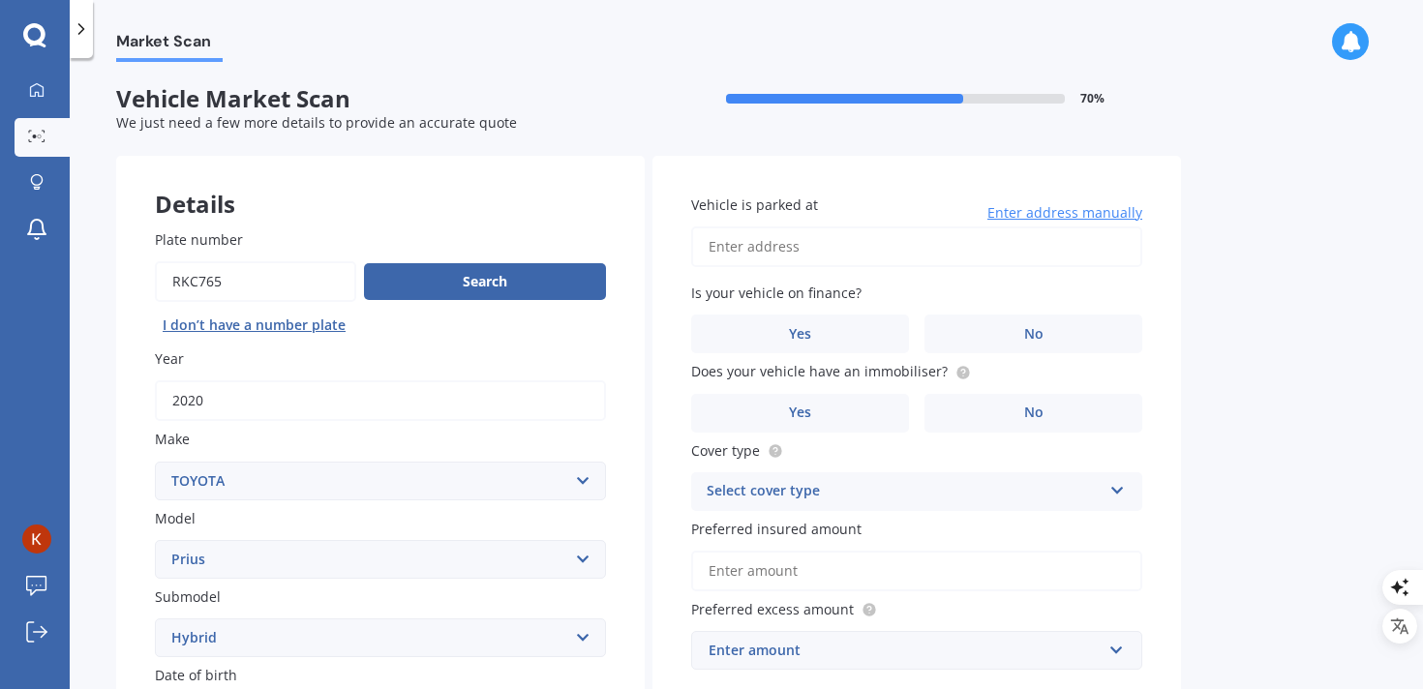
click at [801, 245] on input "Vehicle is parked at" at bounding box center [916, 247] width 451 height 41
type input "[STREET_ADDRESS][PERSON_NAME]"
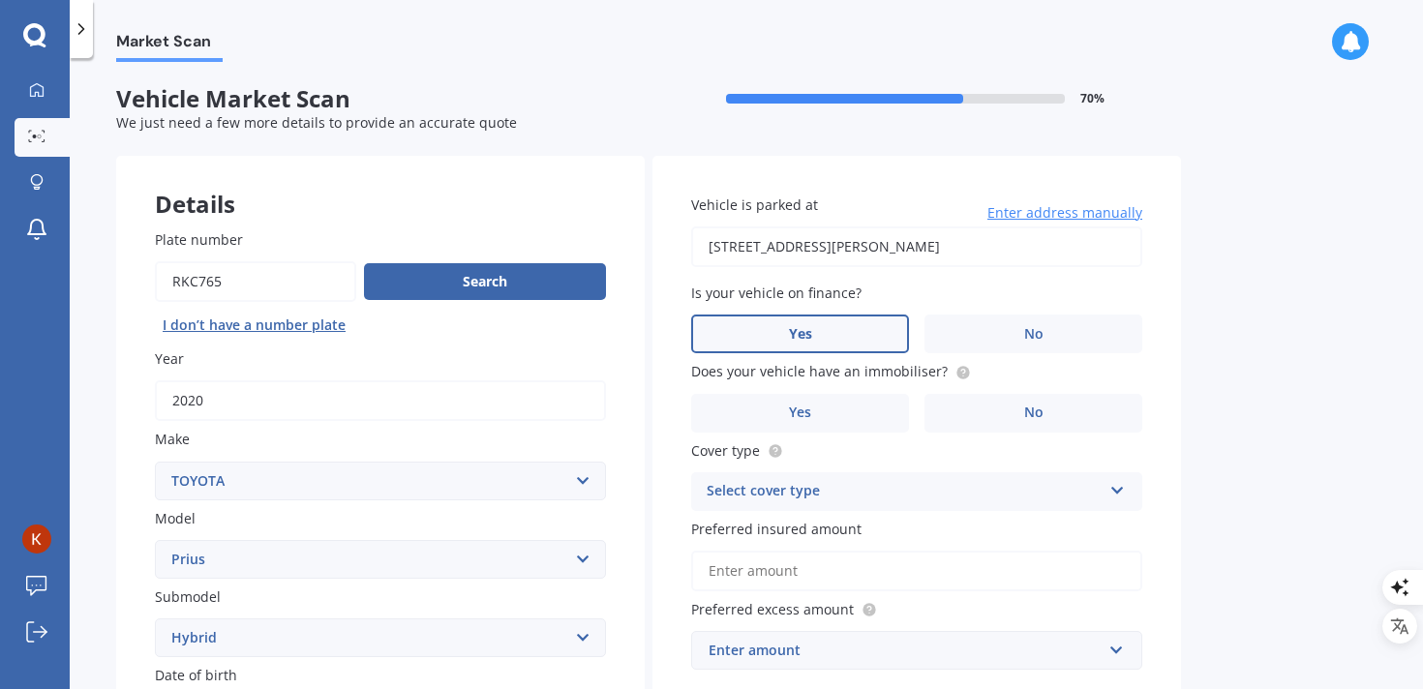
click at [800, 340] on span "Yes" at bounding box center [800, 334] width 23 height 16
click at [0, 0] on input "Yes" at bounding box center [0, 0] width 0 height 0
click at [831, 424] on label "Yes" at bounding box center [800, 413] width 218 height 39
click at [0, 0] on input "Yes" at bounding box center [0, 0] width 0 height 0
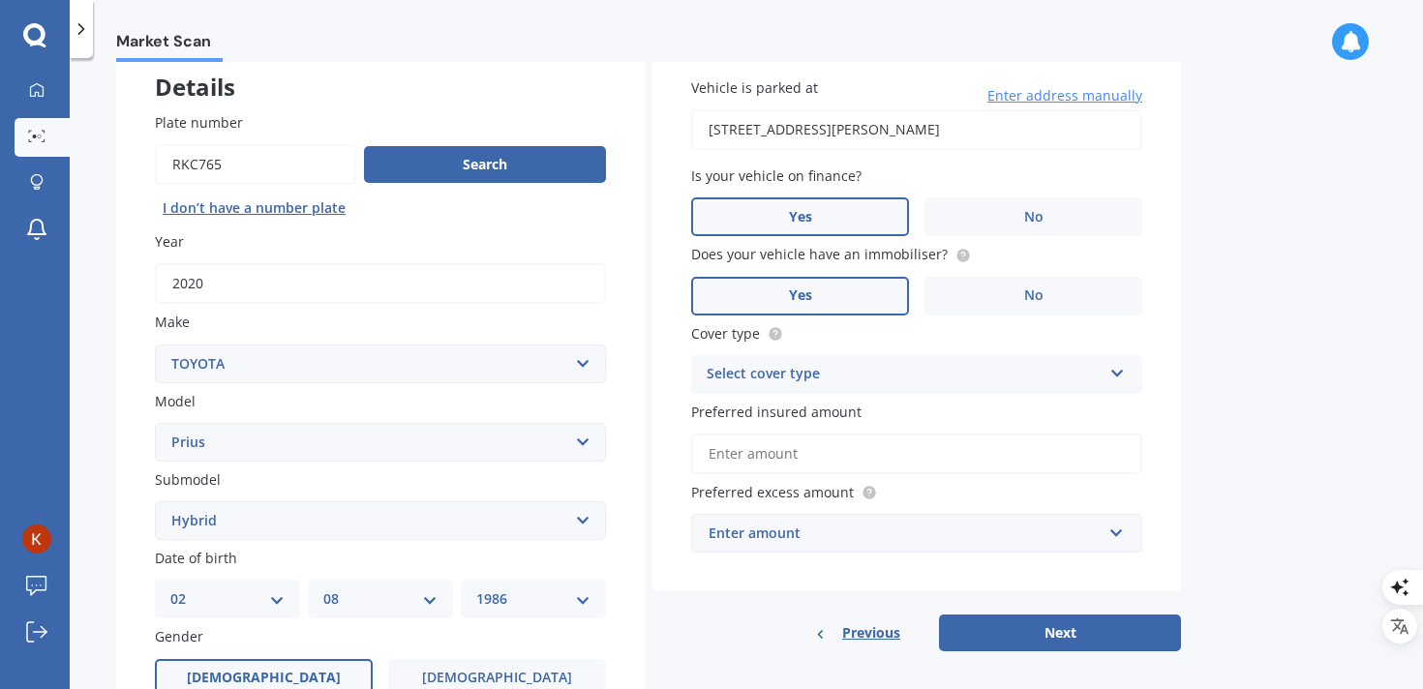
scroll to position [207, 0]
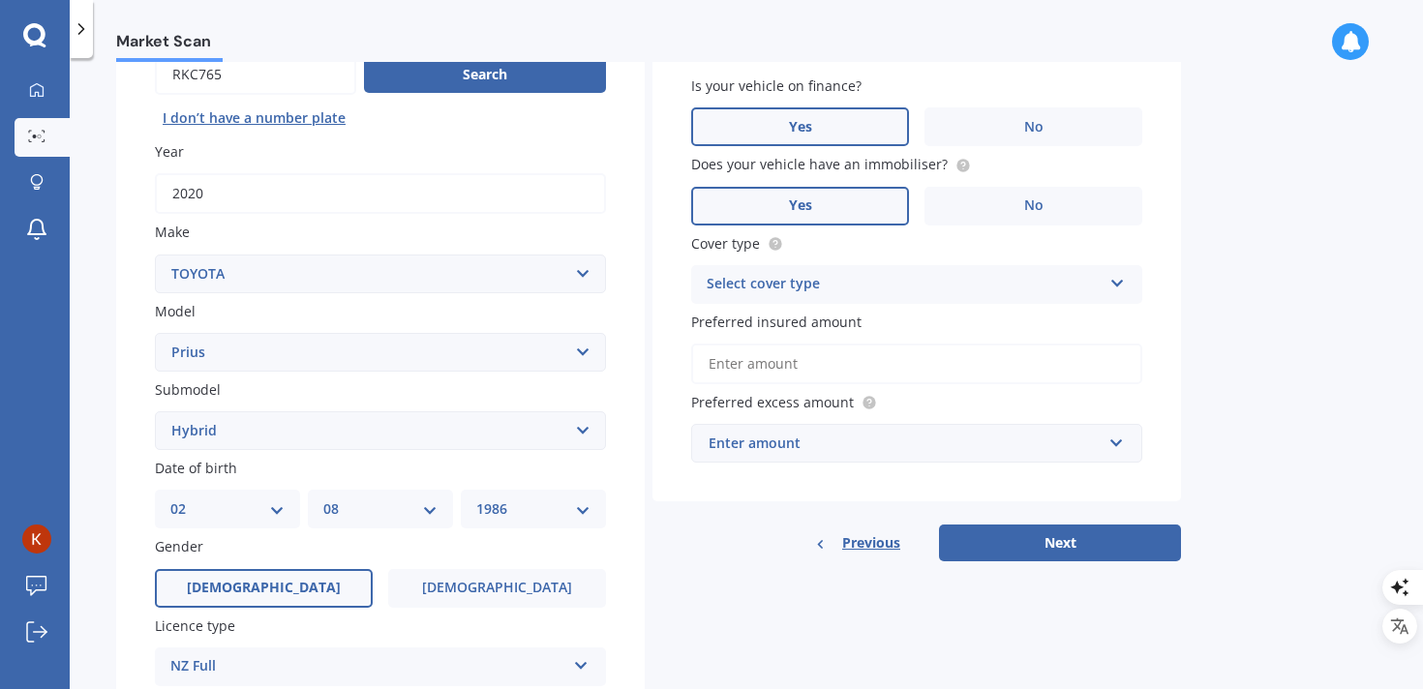
click at [810, 276] on div "Select cover type" at bounding box center [904, 284] width 395 height 23
click at [797, 314] on div "Comprehensive" at bounding box center [916, 322] width 449 height 35
click at [781, 368] on input "Preferred insured amount" at bounding box center [916, 364] width 451 height 41
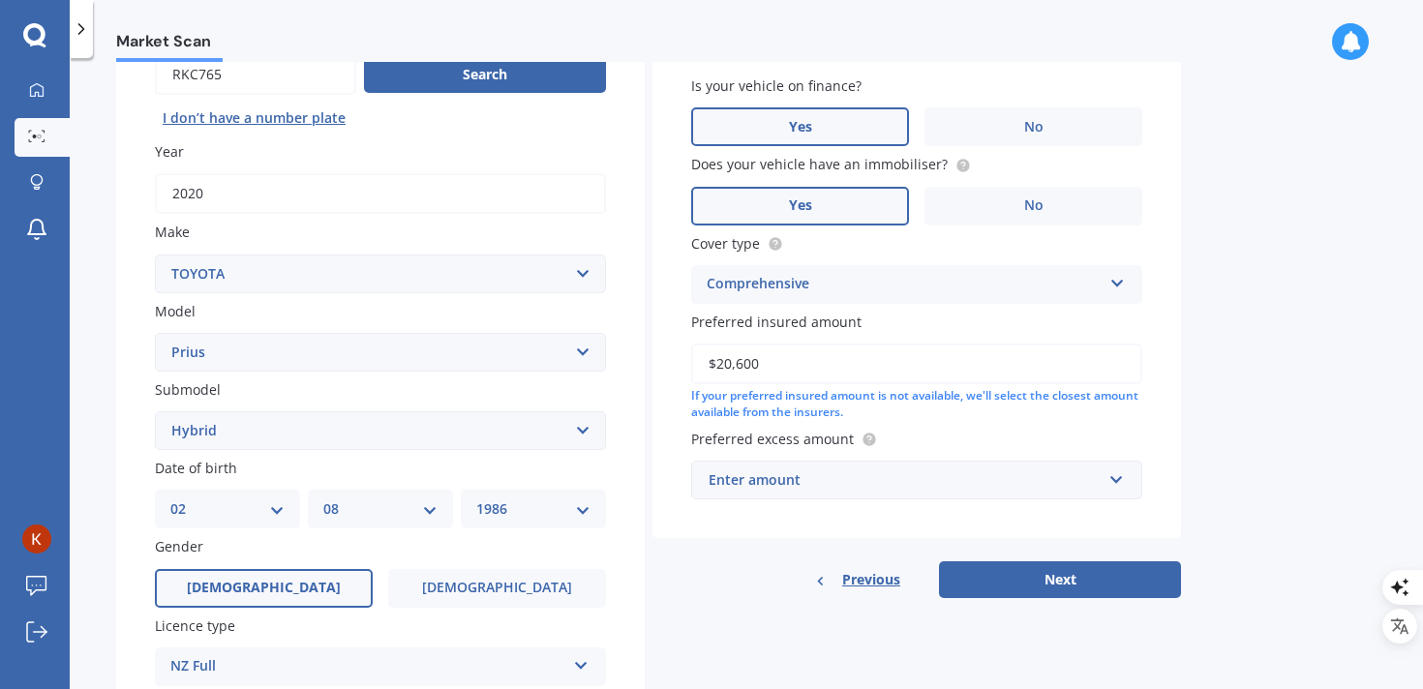
type input "$20,600"
click at [755, 558] on div "Vehicle is parked at [STREET_ADDRESS][PERSON_NAME] Enter address manually Is yo…" at bounding box center [917, 274] width 529 height 650
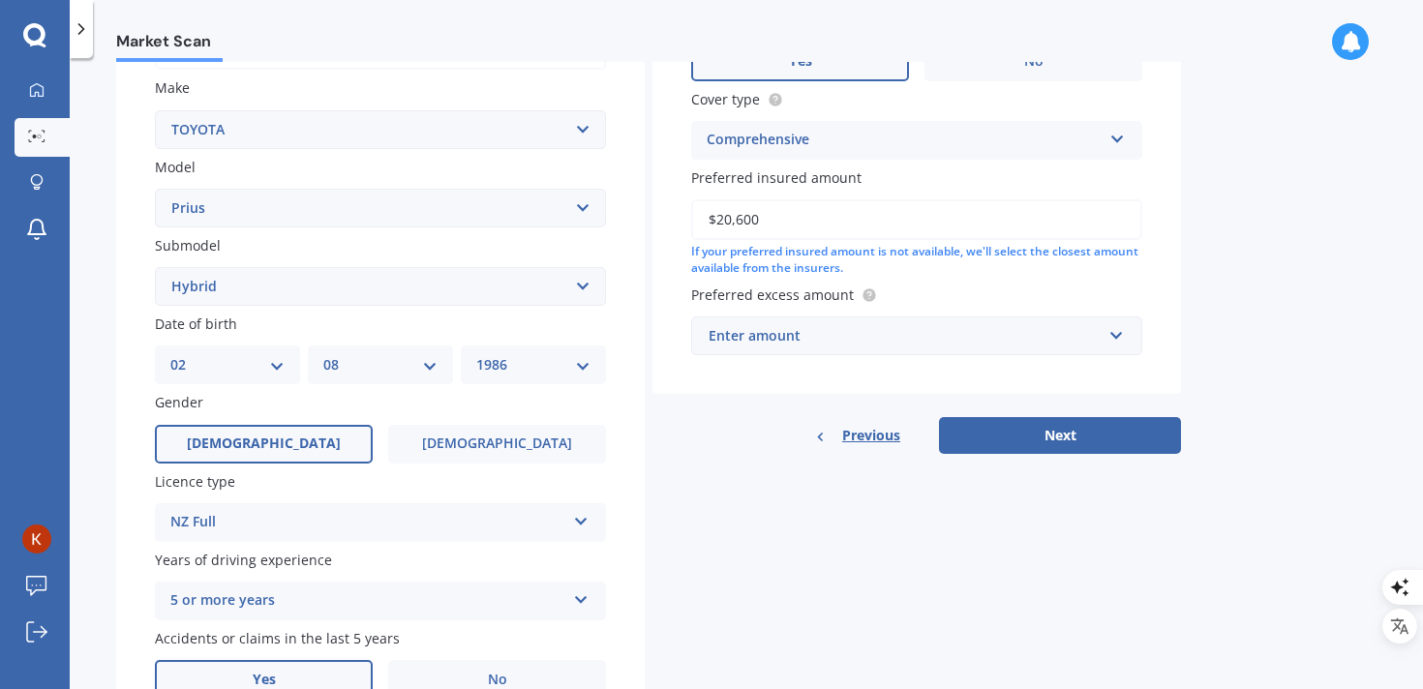
scroll to position [416, 0]
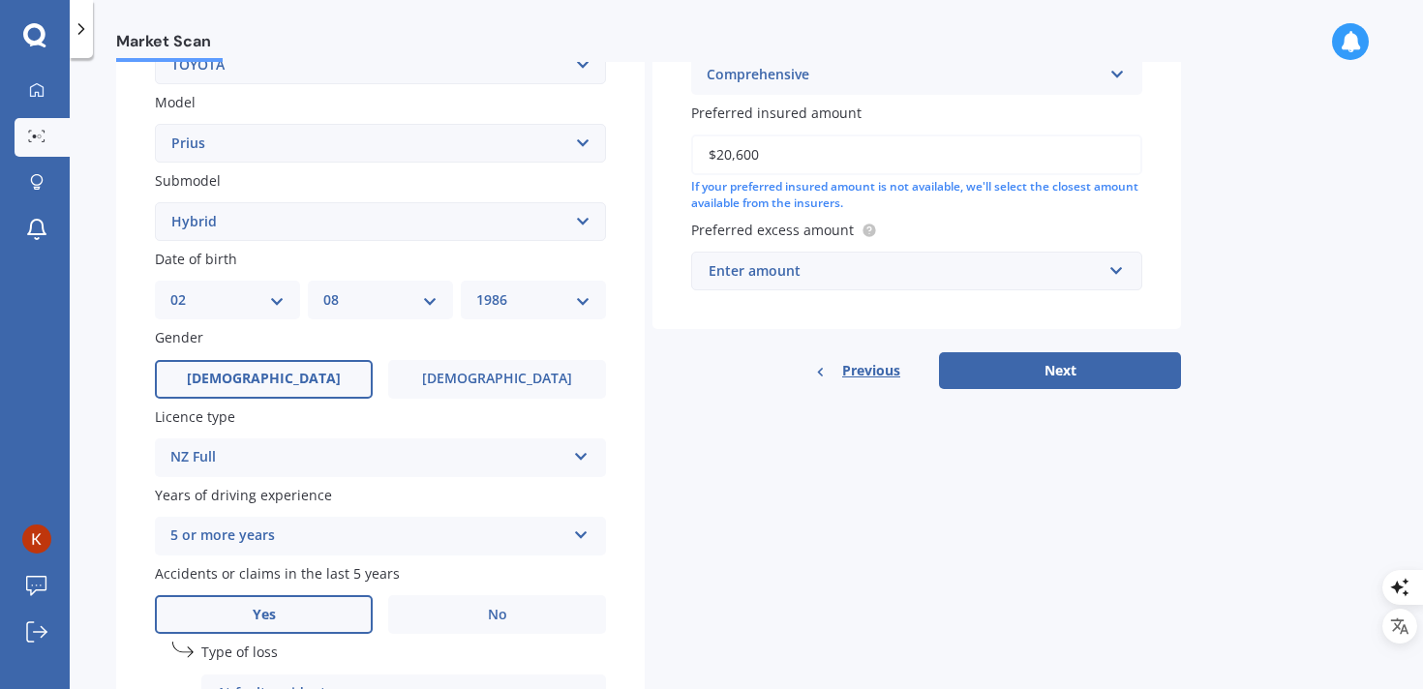
click at [776, 281] on div "Enter amount" at bounding box center [905, 270] width 393 height 21
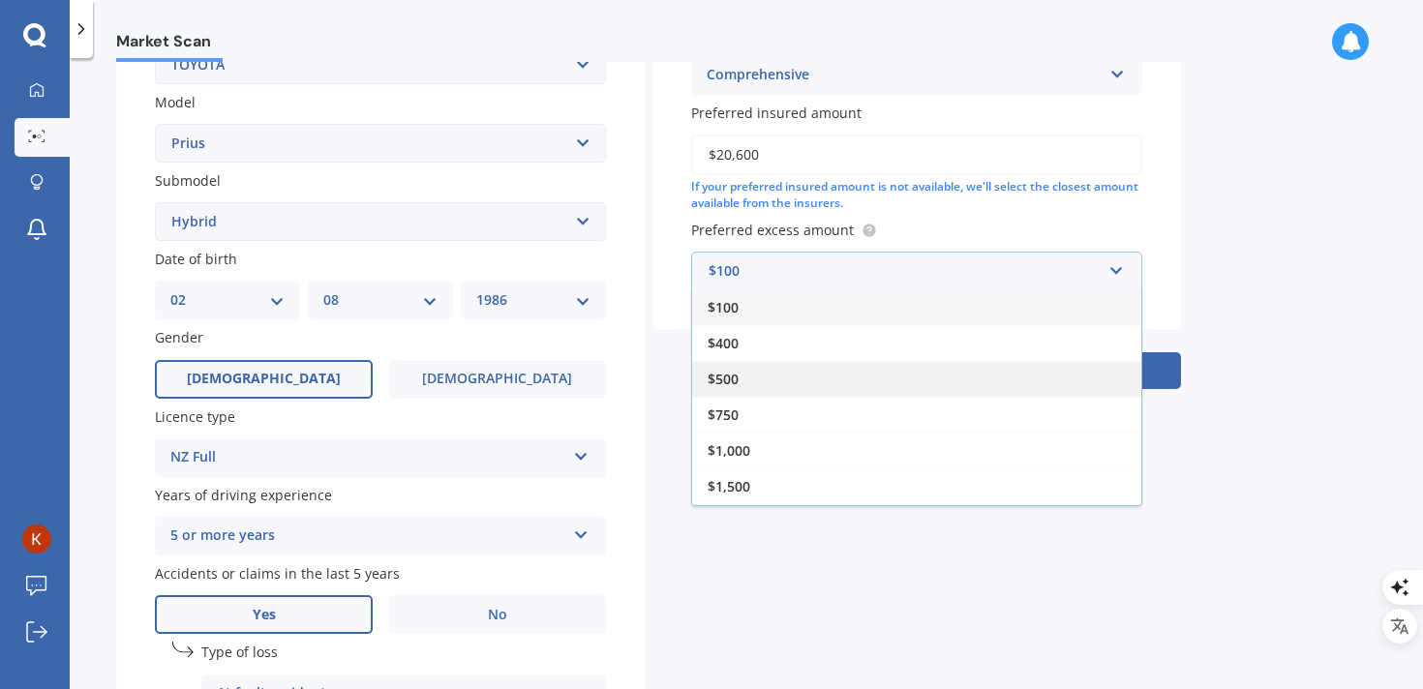
click at [739, 380] on div "$500" at bounding box center [916, 379] width 449 height 36
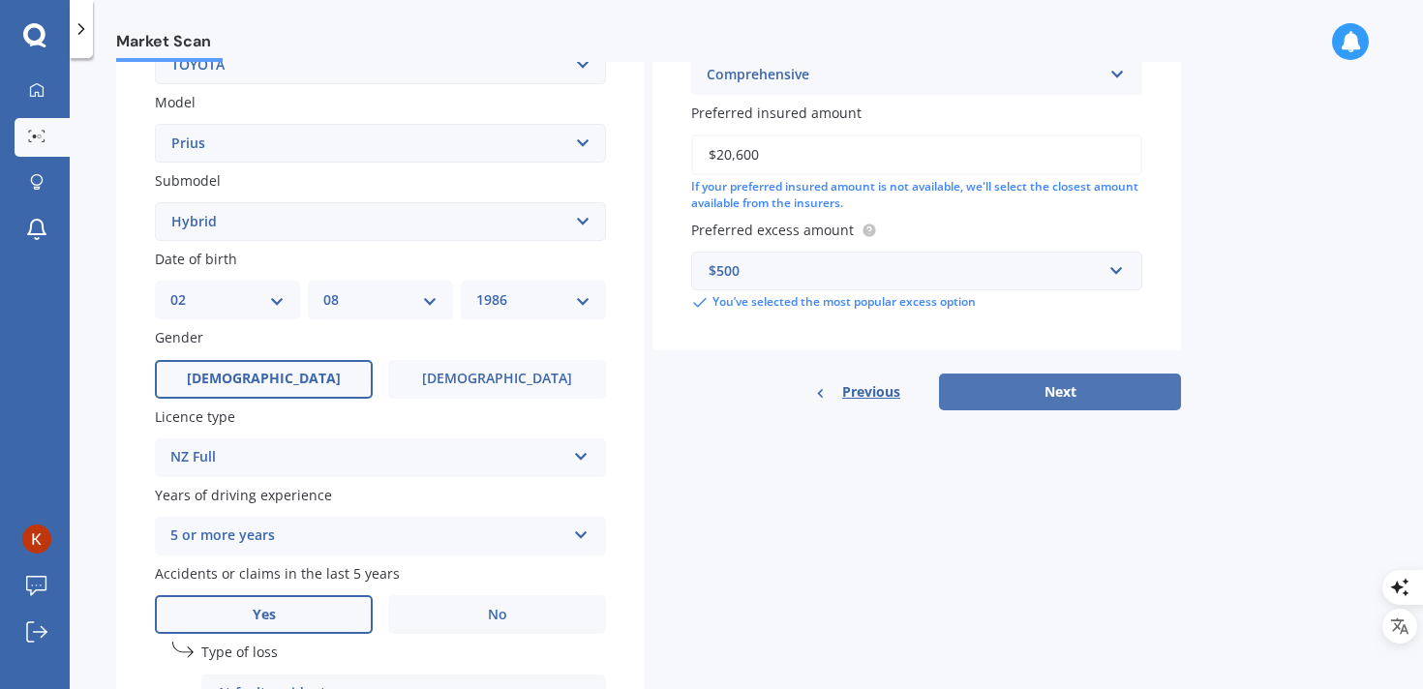
click at [1007, 404] on button "Next" at bounding box center [1060, 392] width 242 height 37
select select "02"
select select "08"
select select "1986"
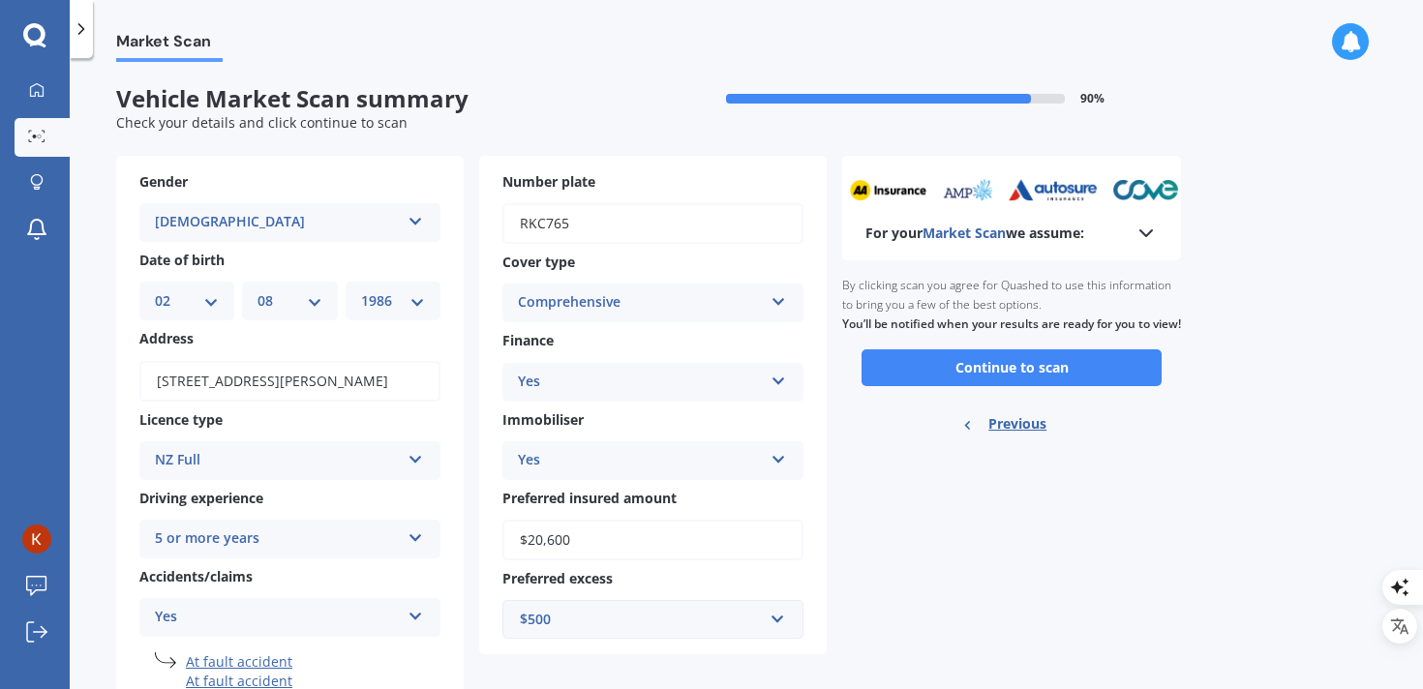
scroll to position [71, 0]
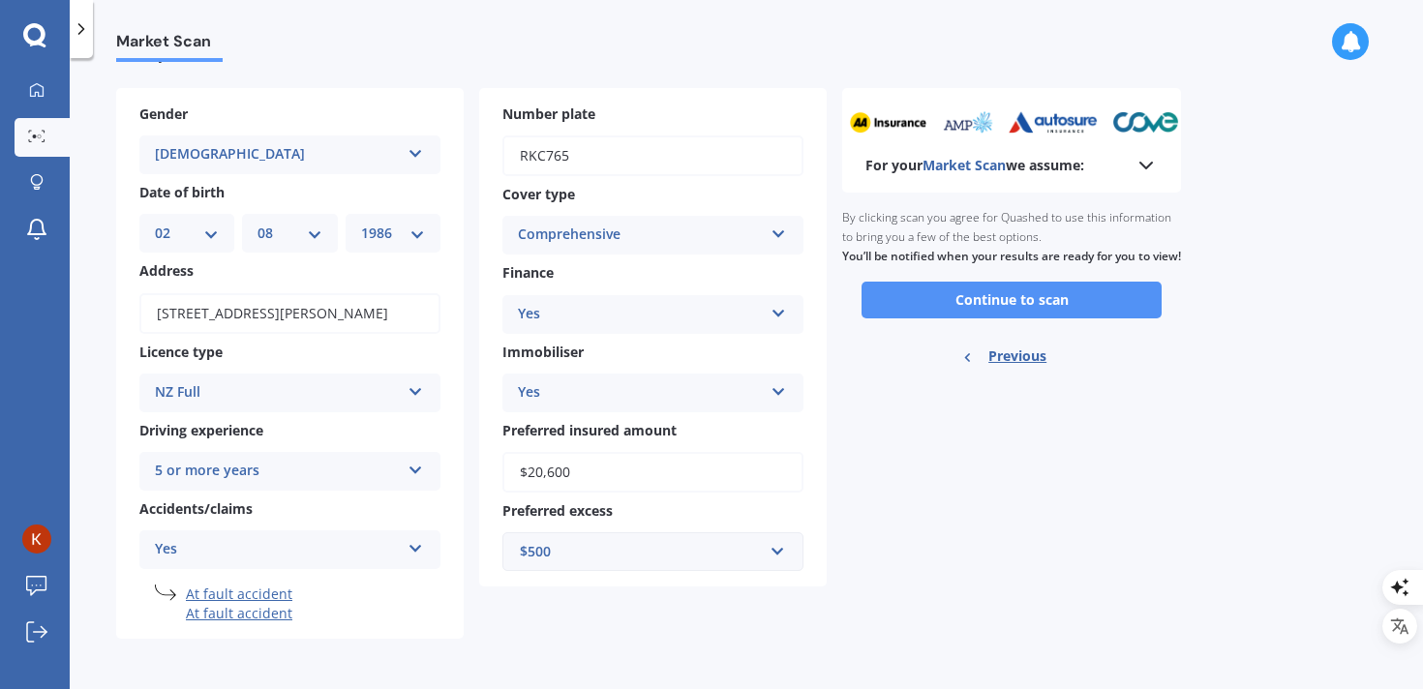
click at [903, 319] on button "Continue to scan" at bounding box center [1012, 300] width 300 height 37
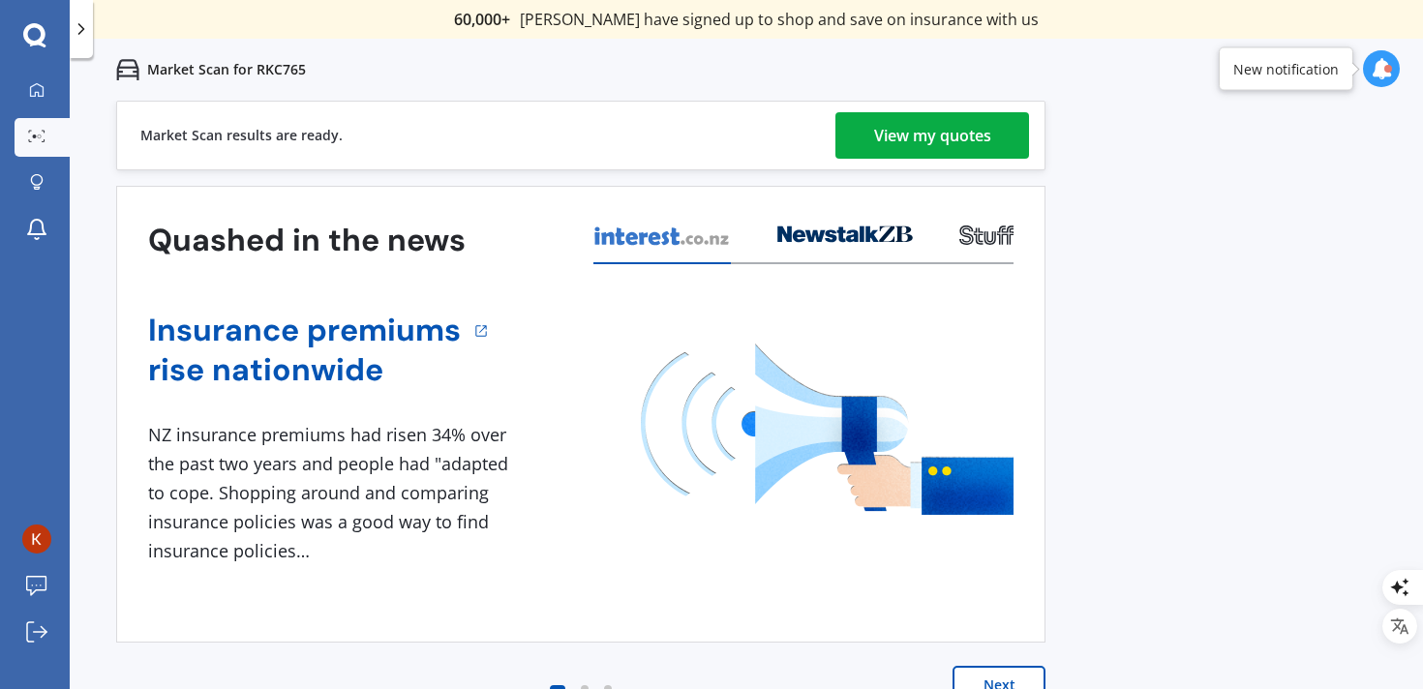
click at [885, 147] on div "View my quotes" at bounding box center [932, 135] width 117 height 46
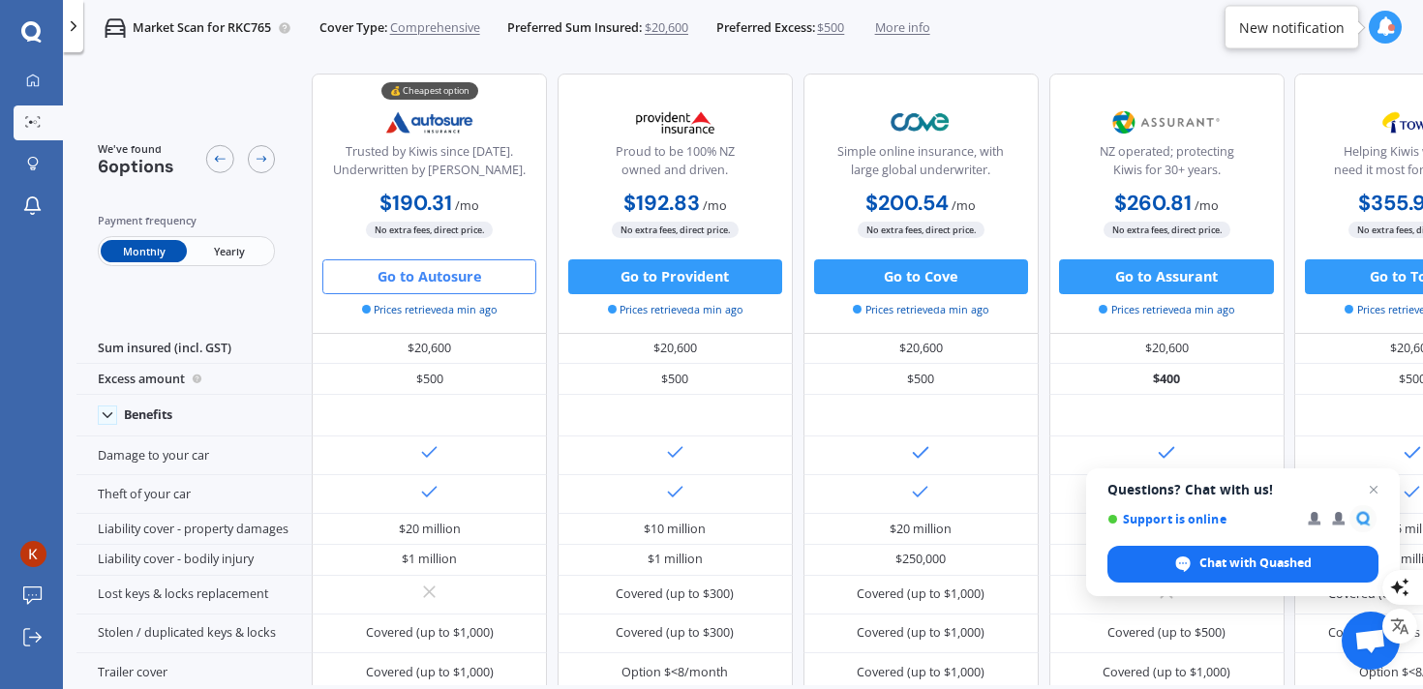
click at [431, 276] on button "Go to Autosure" at bounding box center [429, 276] width 214 height 35
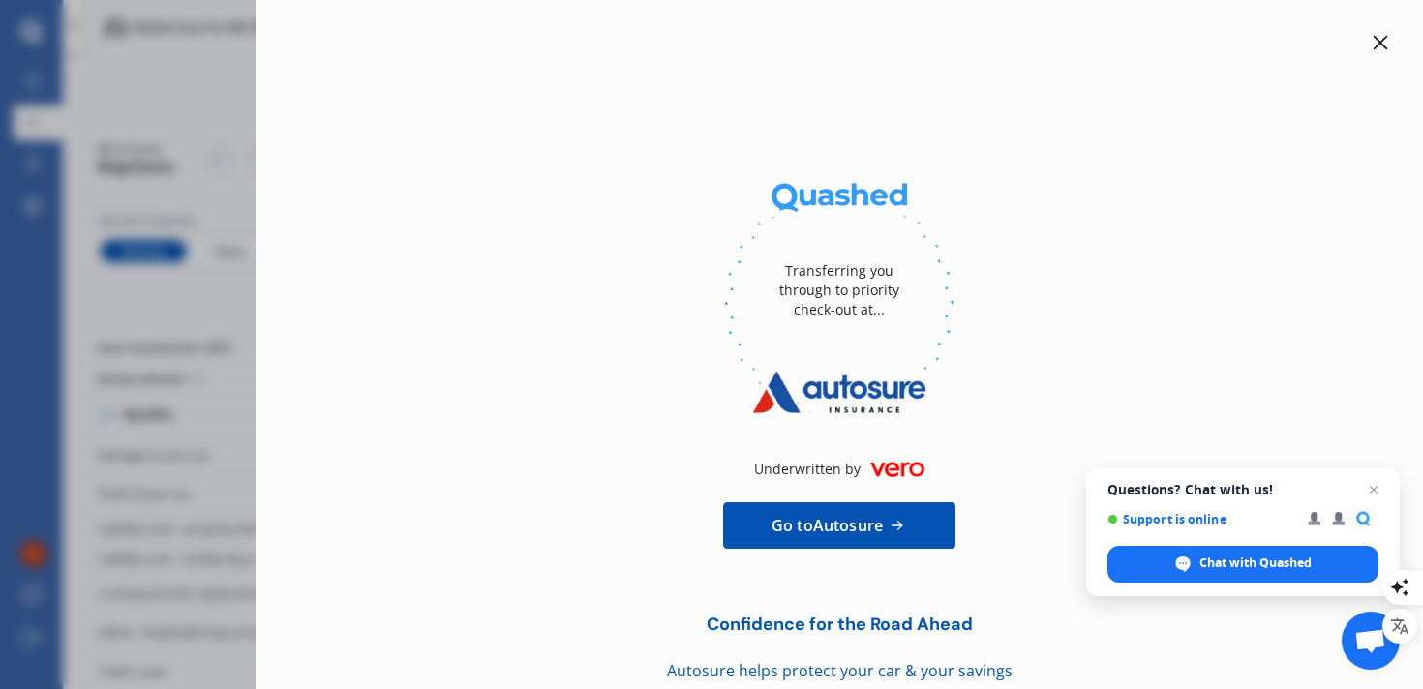
click at [1373, 39] on icon at bounding box center [1380, 42] width 15 height 15
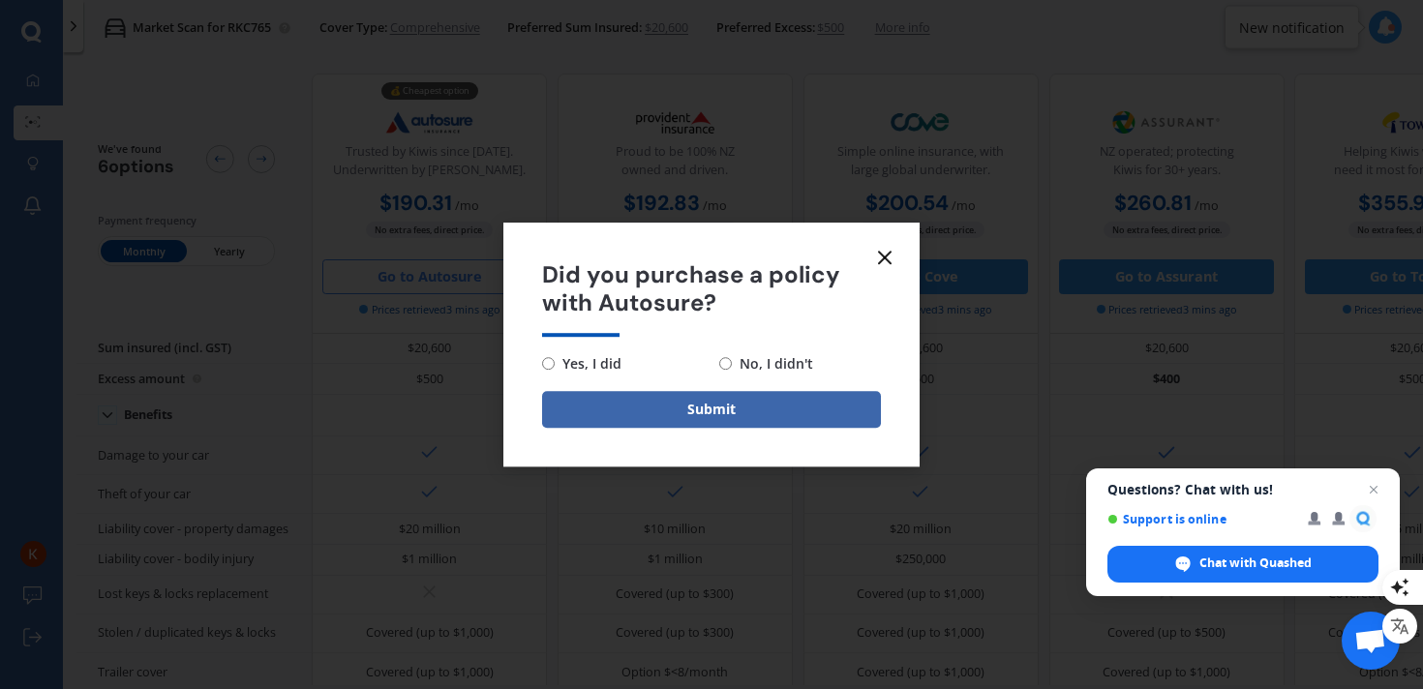
click at [729, 365] on input "No, I didn't" at bounding box center [725, 363] width 13 height 13
radio input "true"
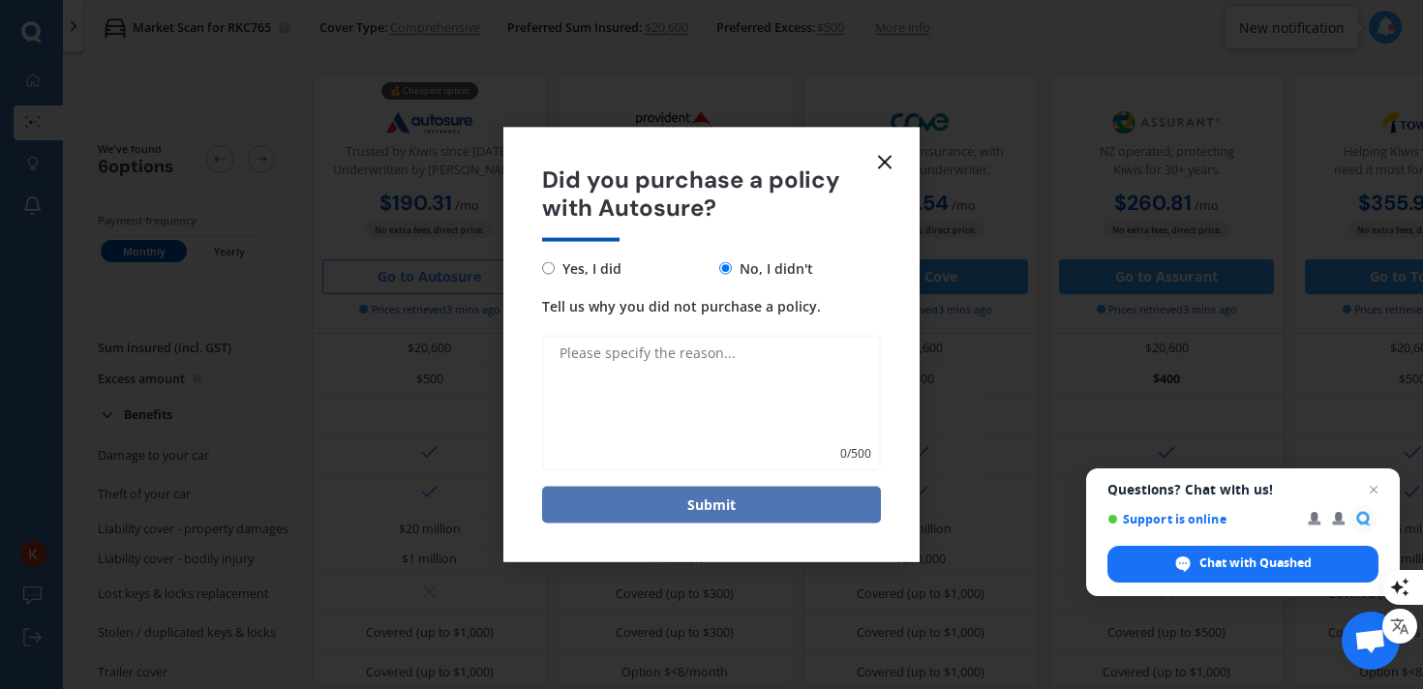
click at [706, 510] on button "Submit" at bounding box center [711, 504] width 339 height 37
click at [607, 370] on textarea "Tell us why you did not purchase a policy." at bounding box center [711, 403] width 339 height 136
